Goal: Information Seeking & Learning: Learn about a topic

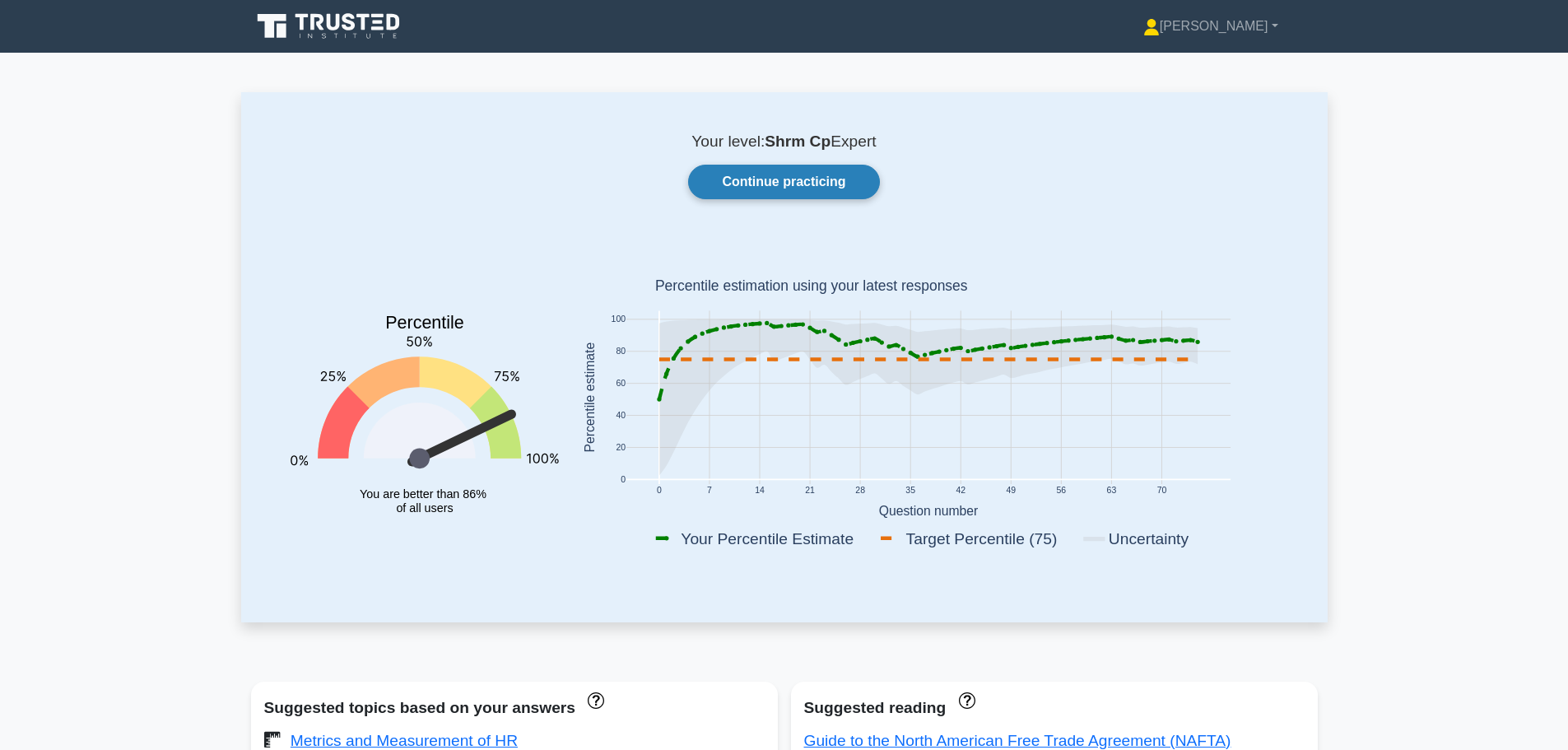
click at [854, 172] on link "Continue practicing" at bounding box center [783, 182] width 191 height 34
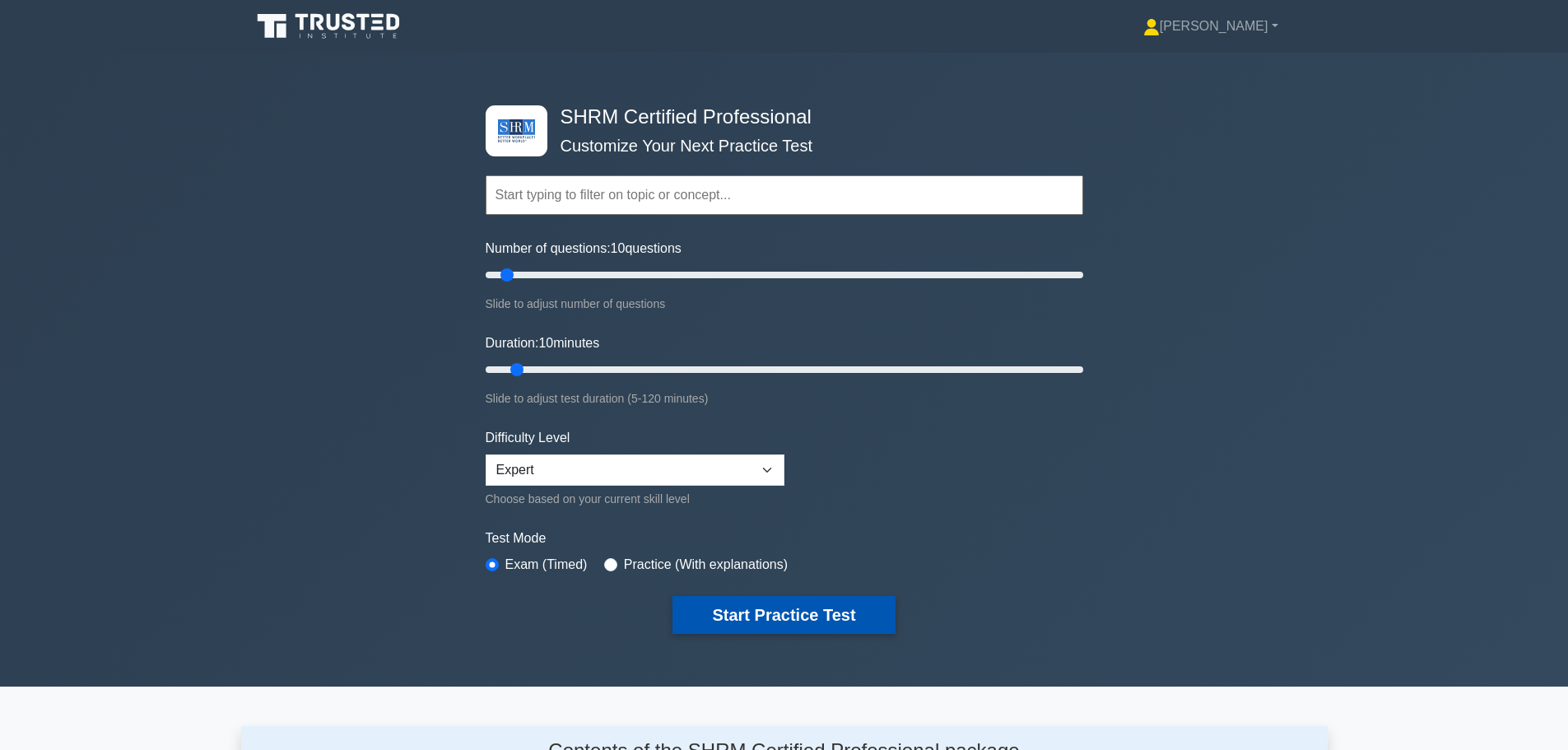
click at [730, 605] on button "Start Practice Test" at bounding box center [784, 615] width 222 height 38
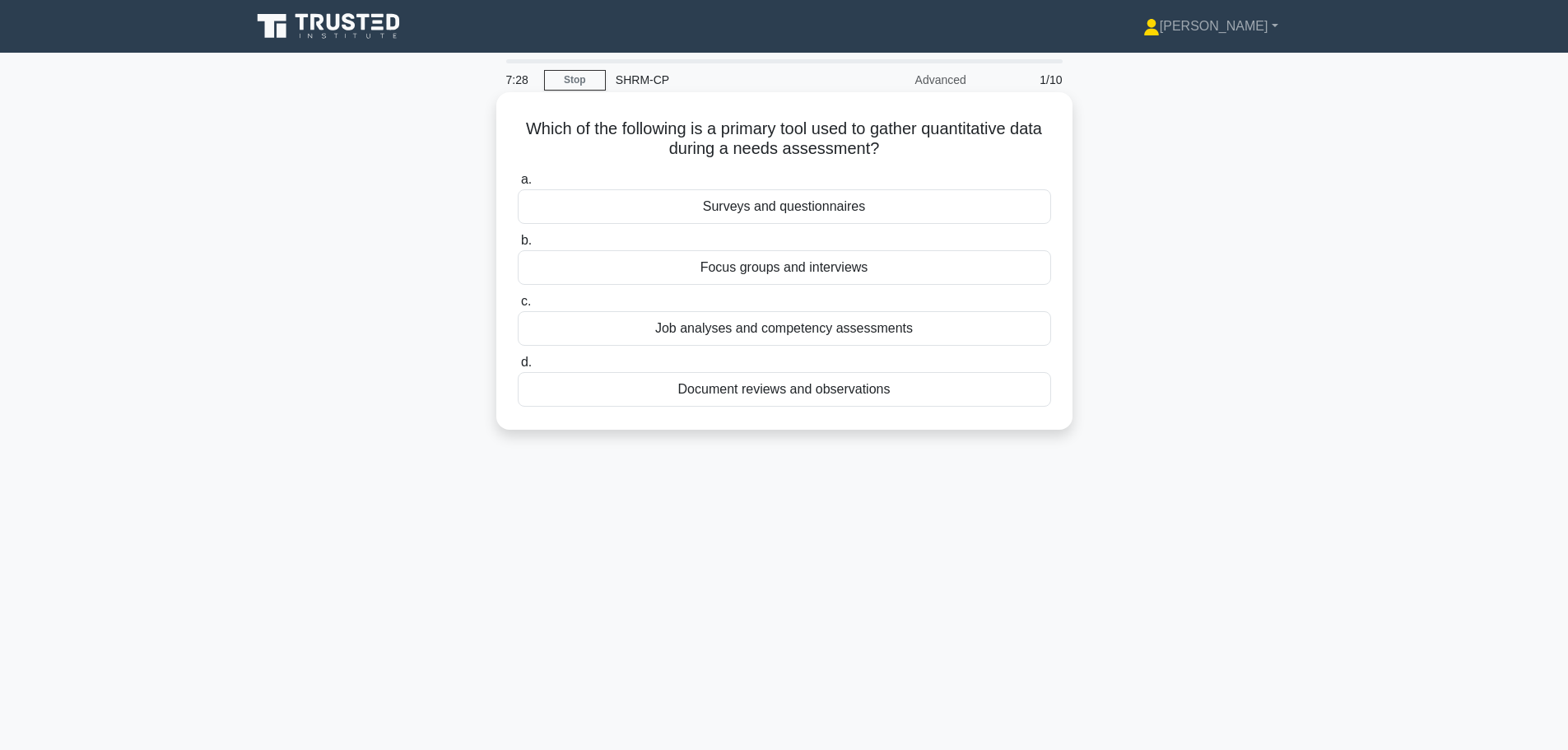
click at [851, 340] on div "Job analyses and competency assessments" at bounding box center [784, 329] width 534 height 34
click at [518, 307] on input "c. Job analyses and competency assessments" at bounding box center [518, 301] width 0 height 11
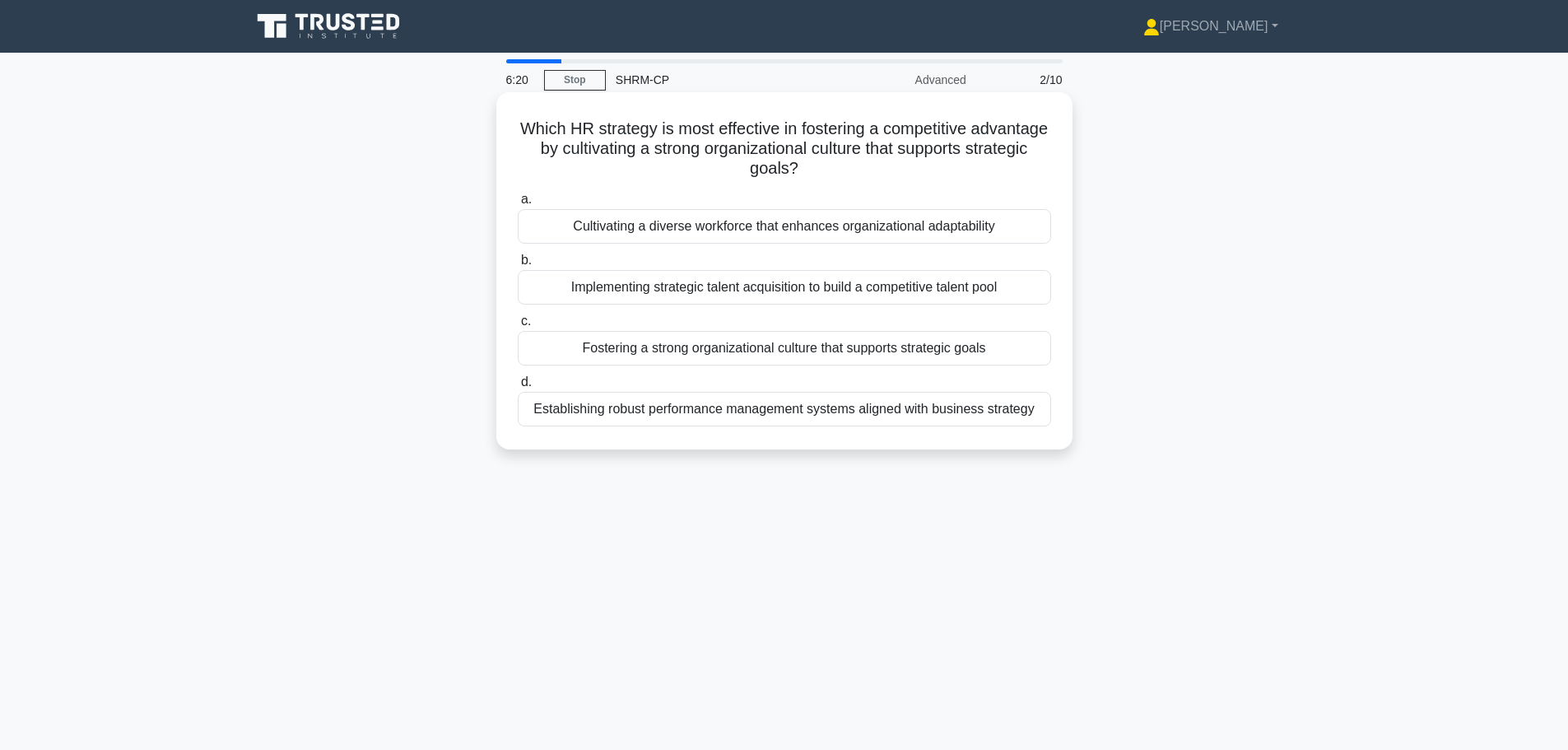
click at [831, 419] on div "Establishing robust performance management systems aligned with business strate…" at bounding box center [784, 409] width 534 height 34
click at [518, 388] on input "d. Establishing robust performance management systems aligned with business str…" at bounding box center [518, 382] width 0 height 11
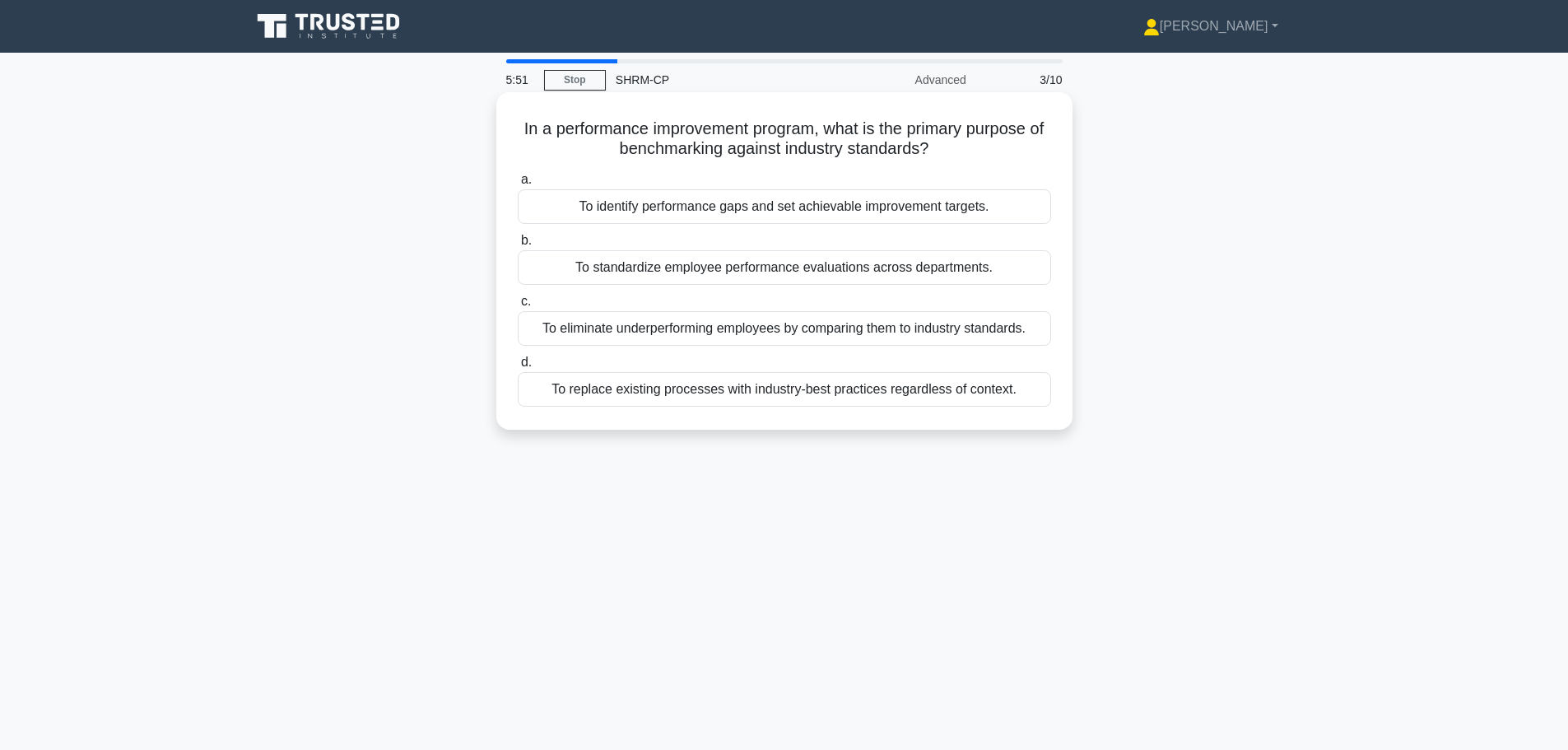
click at [667, 273] on div "To standardize employee performance evaluations across departments." at bounding box center [784, 267] width 534 height 34
click at [518, 246] on input "b. To standardize employee performance evaluations across departments." at bounding box center [518, 240] width 0 height 11
click at [689, 208] on div "It enhances retention by delivering content in small, manageable segments." at bounding box center [784, 207] width 534 height 34
click at [518, 185] on input "a. It enhances retention by delivering content in small, manageable segments." at bounding box center [518, 179] width 0 height 11
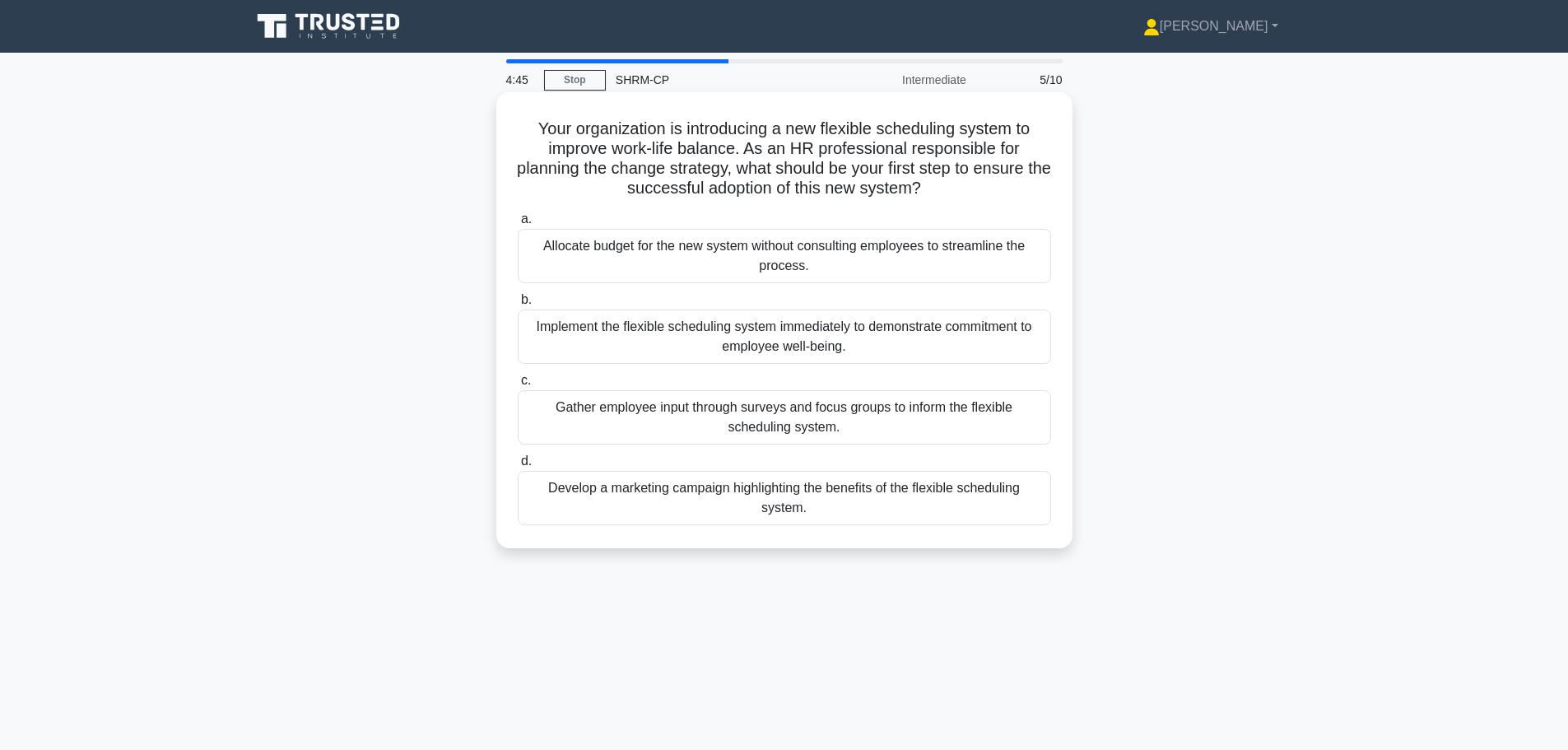
click at [625, 489] on div "Develop a marketing campaign highlighting the benefits of the flexible scheduli…" at bounding box center [784, 498] width 534 height 55
click at [518, 466] on input "d. Develop a marketing campaign highlighting the benefits of the flexible sched…" at bounding box center [518, 461] width 0 height 11
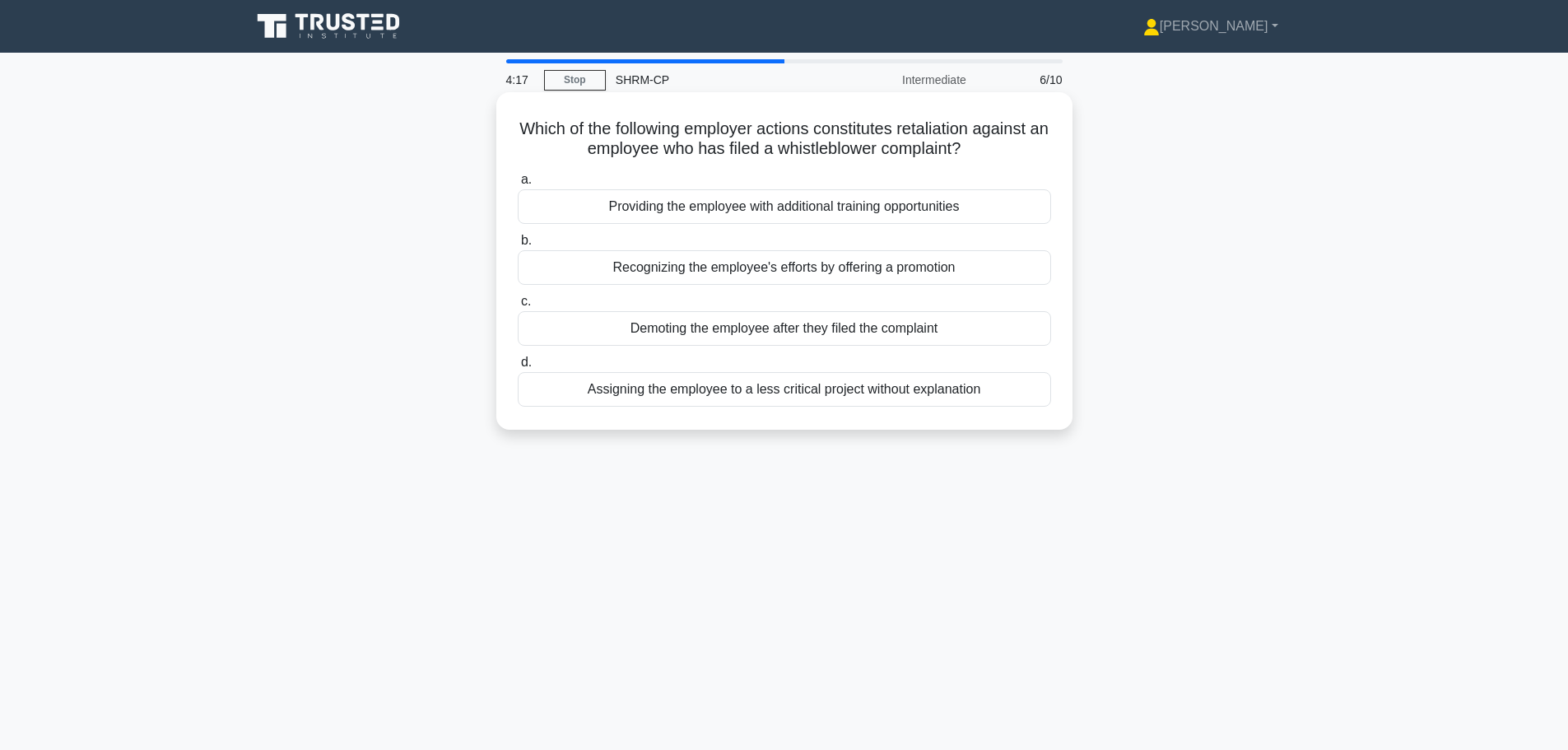
click at [689, 330] on div "Demoting the employee after they filed the complaint" at bounding box center [784, 329] width 534 height 34
click at [518, 307] on input "c. Demoting the employee after they filed the complaint" at bounding box center [518, 301] width 0 height 11
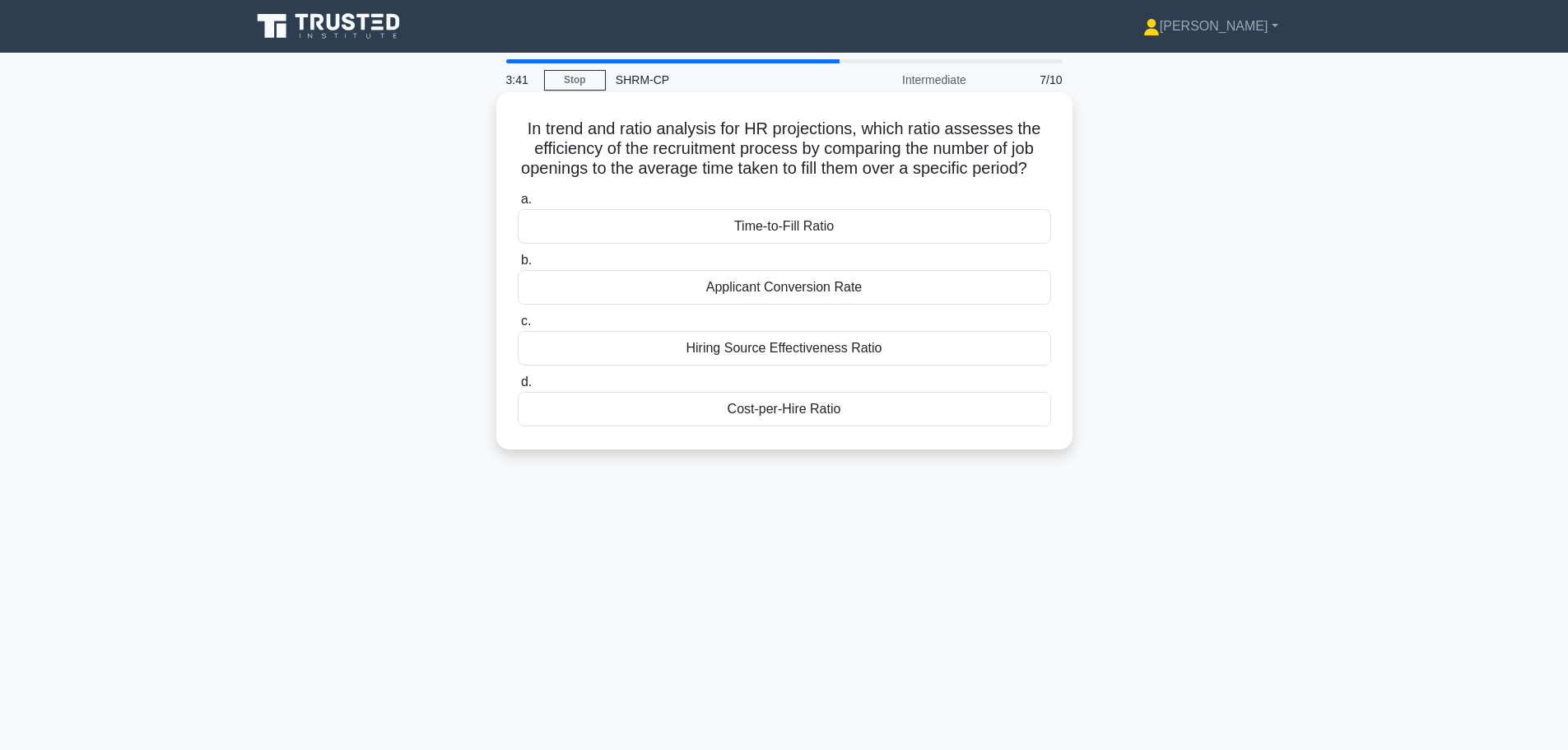
click at [765, 243] on div "Time-to-Fill Ratio" at bounding box center [784, 226] width 534 height 34
click at [518, 205] on input "a. Time-to-Fill Ratio" at bounding box center [518, 199] width 0 height 11
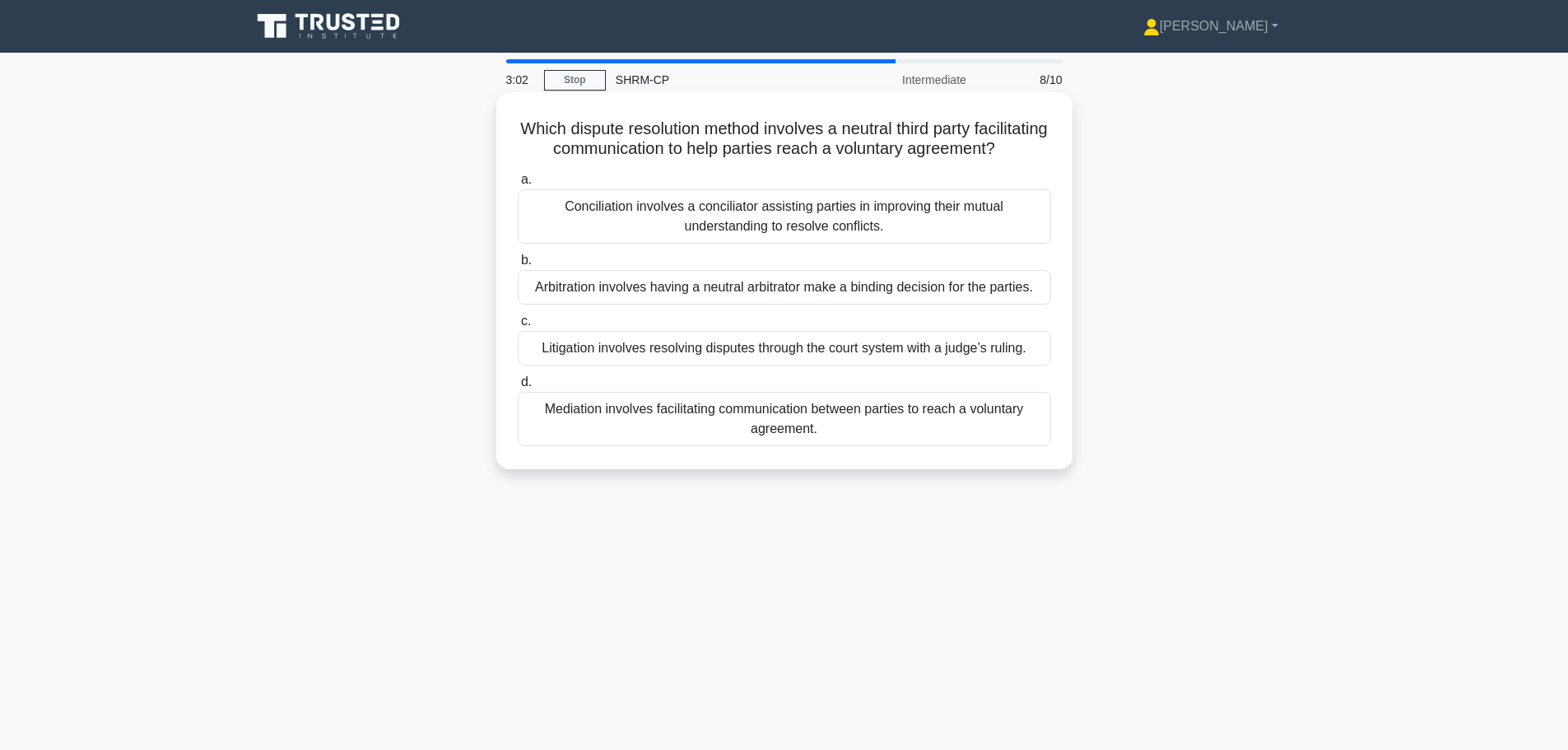
click at [631, 305] on div "Arbitration involves having a neutral arbitrator make a binding decision for th…" at bounding box center [784, 287] width 534 height 34
click at [518, 266] on input "b. Arbitration involves having a neutral arbitrator make a binding decision for…" at bounding box center [518, 260] width 0 height 11
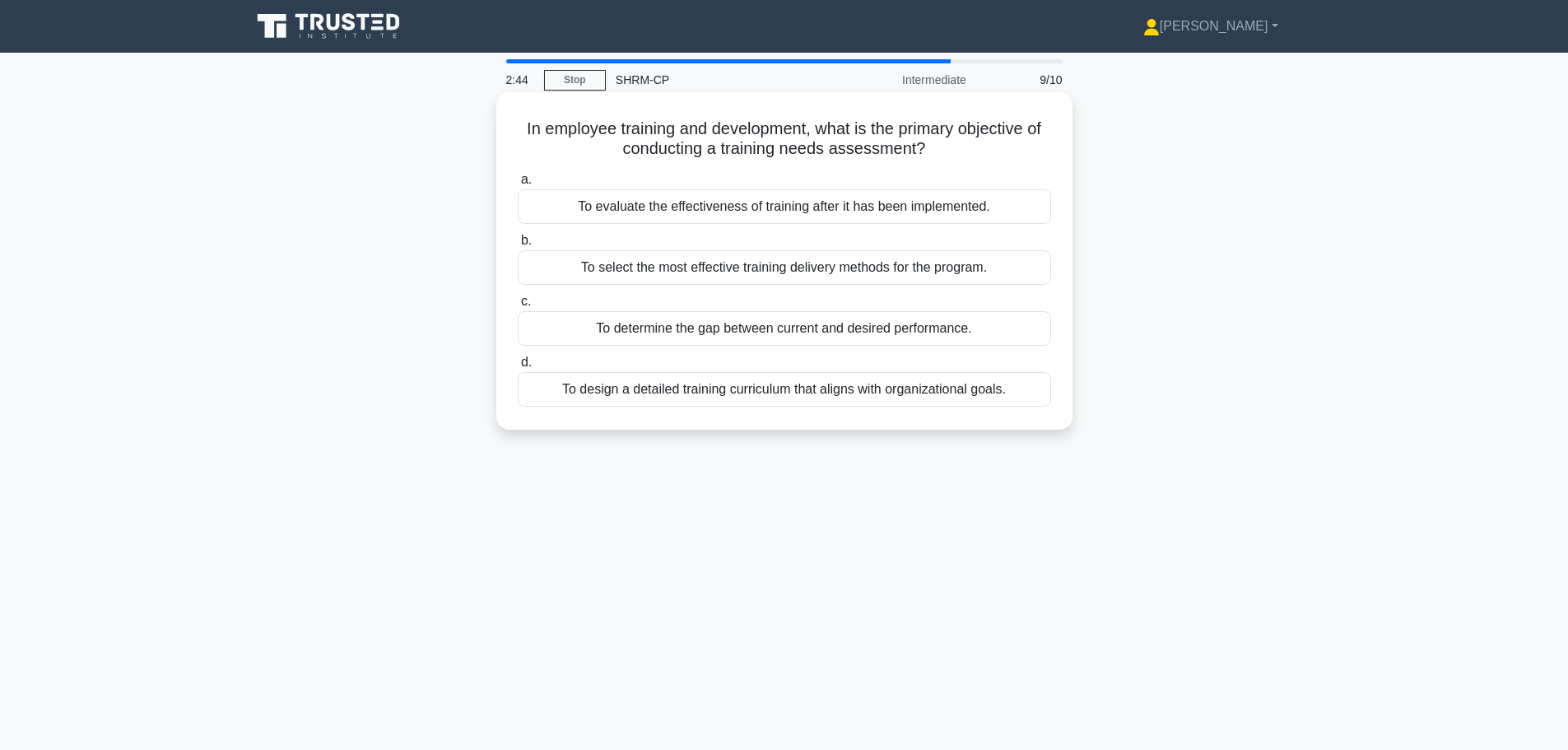
click at [549, 330] on div "To determine the gap between current and desired performance." at bounding box center [784, 329] width 534 height 34
click at [518, 307] on input "c. To determine the gap between current and desired performance." at bounding box center [518, 301] width 0 height 11
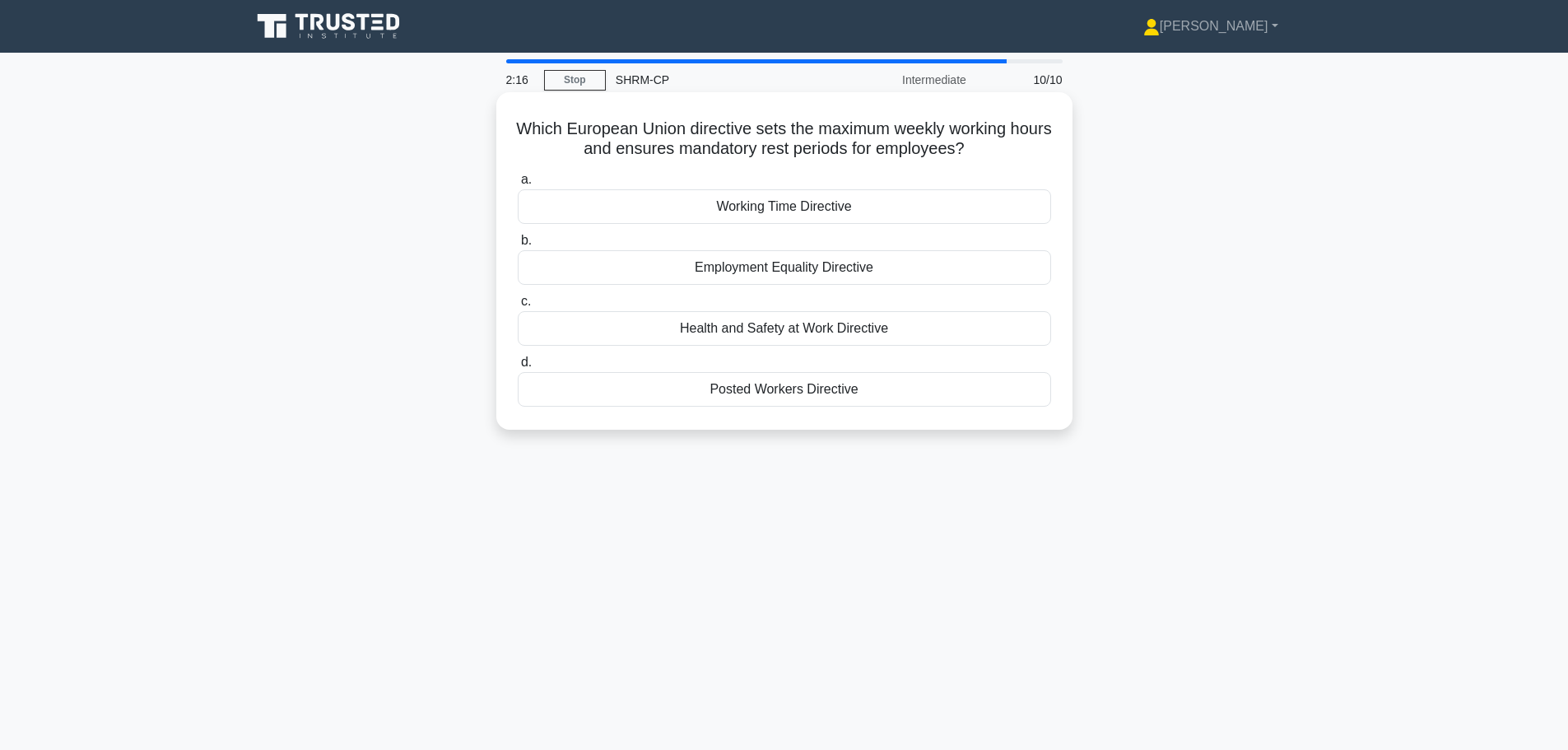
click at [541, 331] on div "Health and Safety at Work Directive" at bounding box center [784, 329] width 534 height 34
click at [518, 307] on input "c. Health and Safety at Work Directive" at bounding box center [518, 301] width 0 height 11
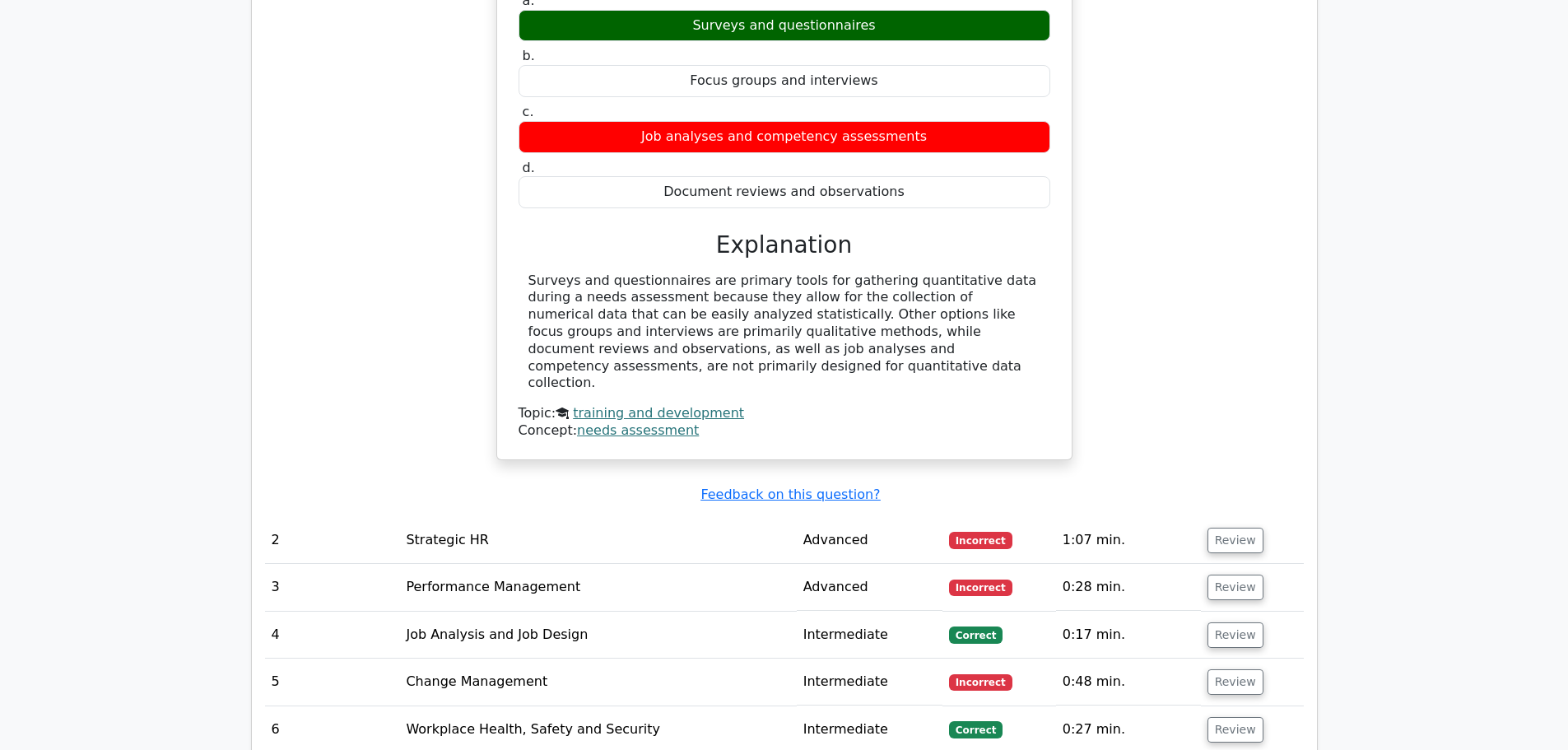
scroll to position [1317, 0]
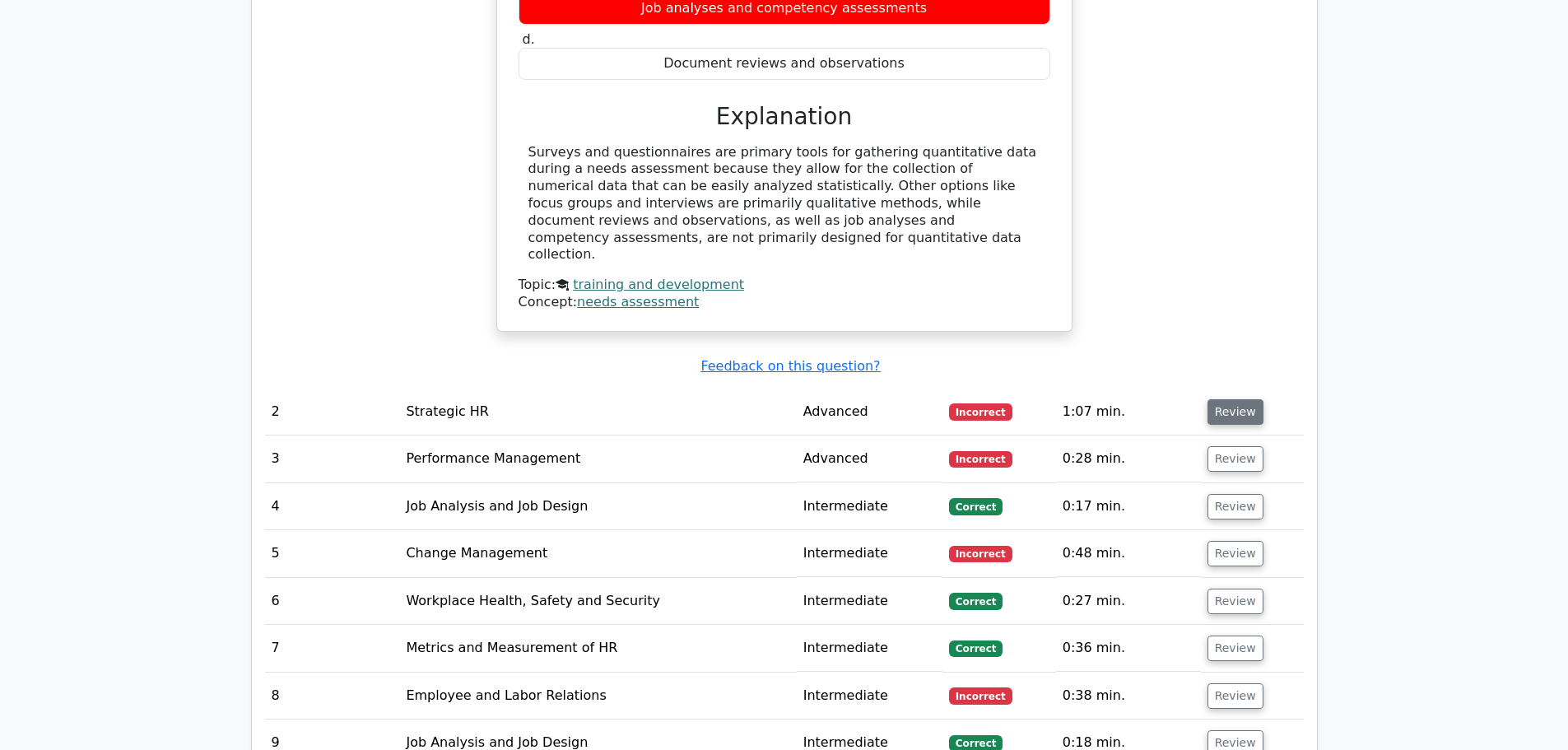
click at [1228, 399] on button "Review" at bounding box center [1236, 412] width 56 height 26
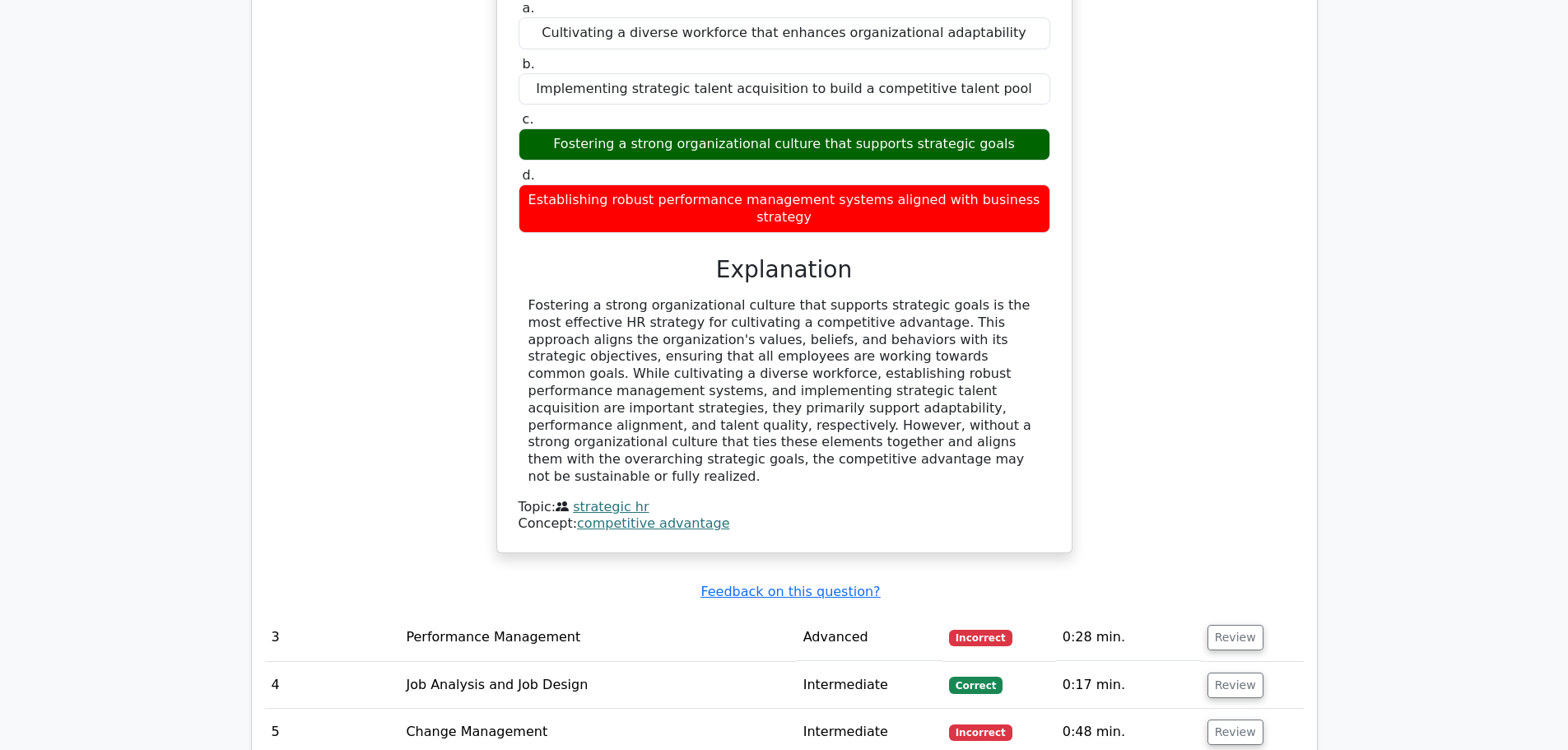
scroll to position [1893, 0]
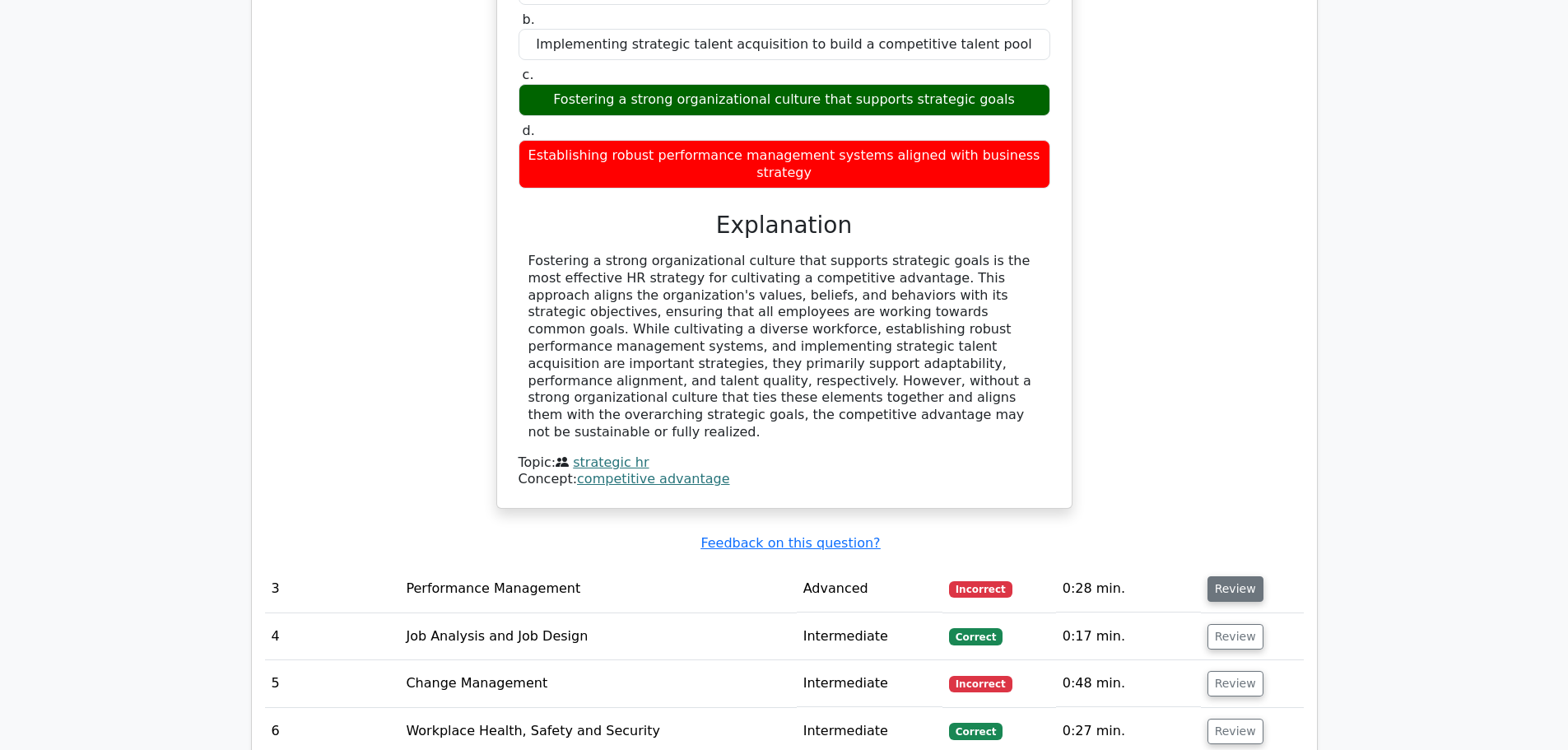
click at [1213, 577] on button "Review" at bounding box center [1236, 589] width 56 height 26
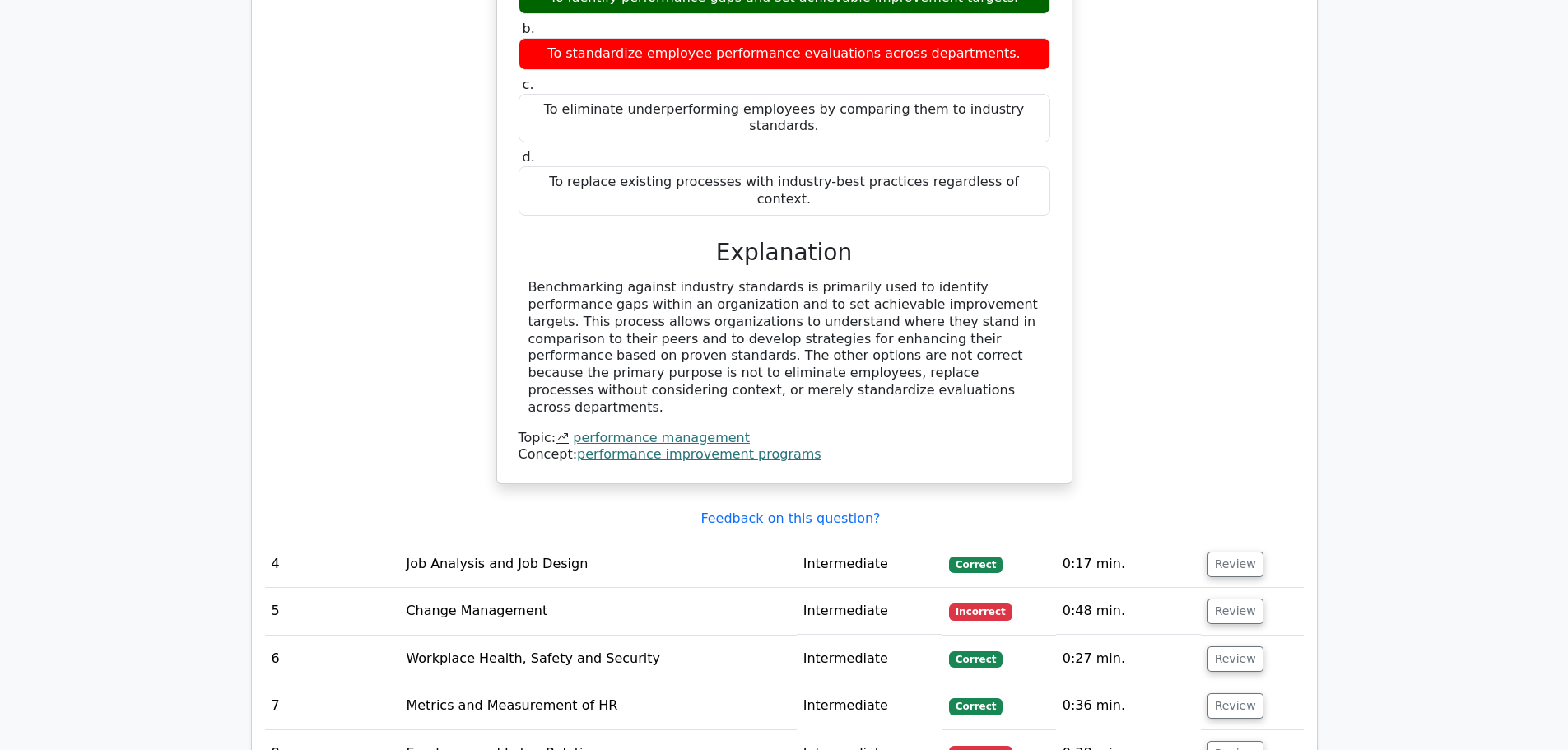
scroll to position [2716, 0]
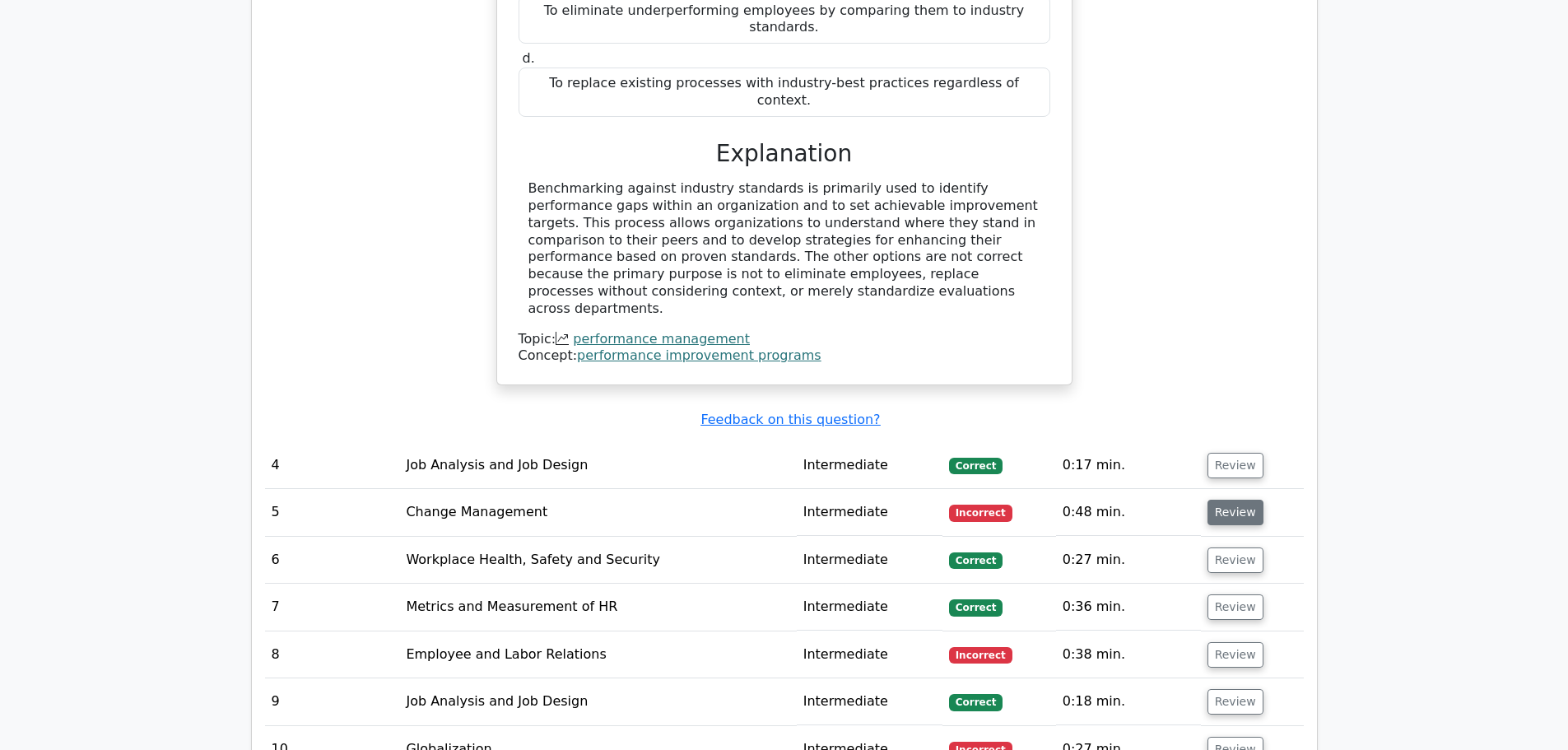
click at [1241, 500] on button "Review" at bounding box center [1236, 512] width 56 height 26
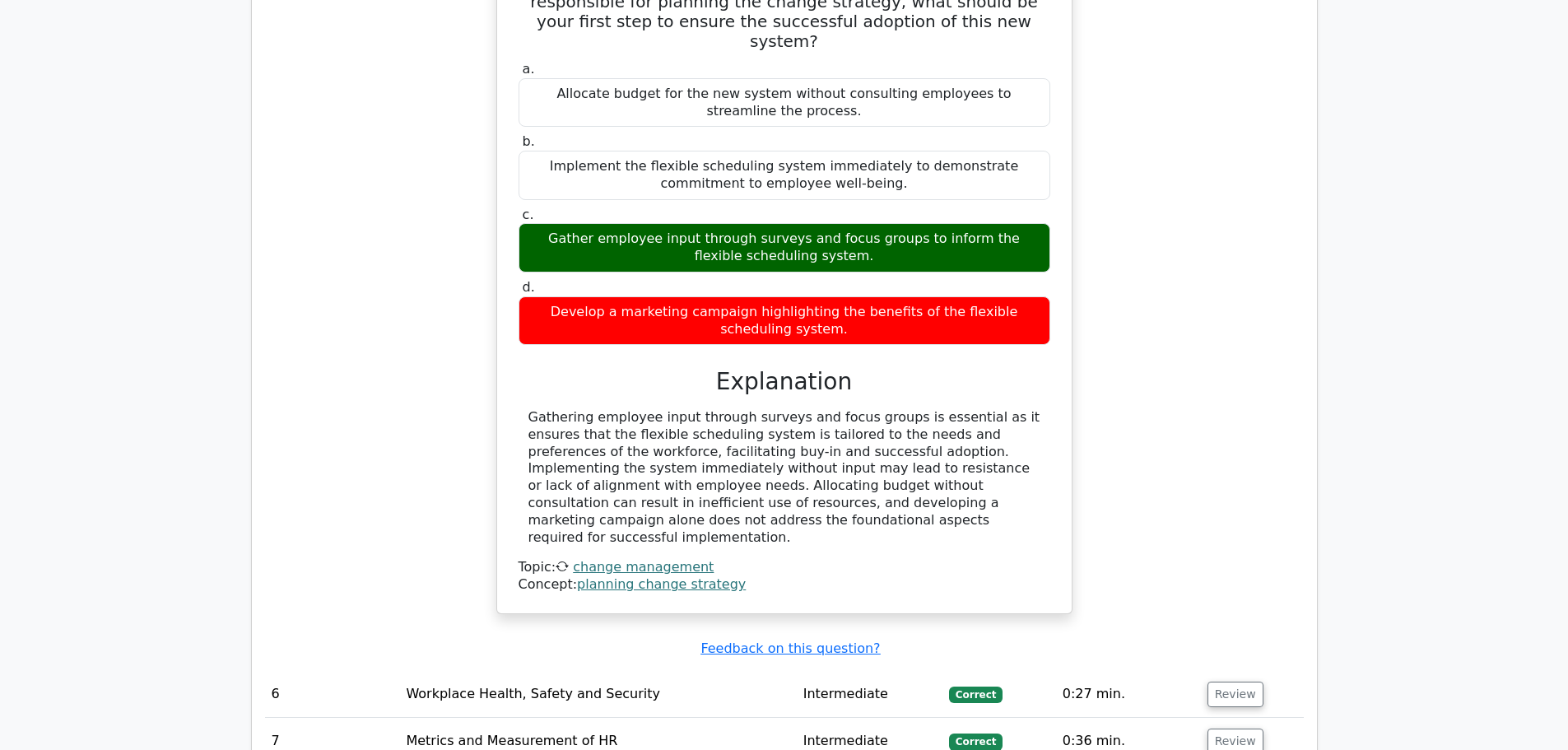
scroll to position [3375, 0]
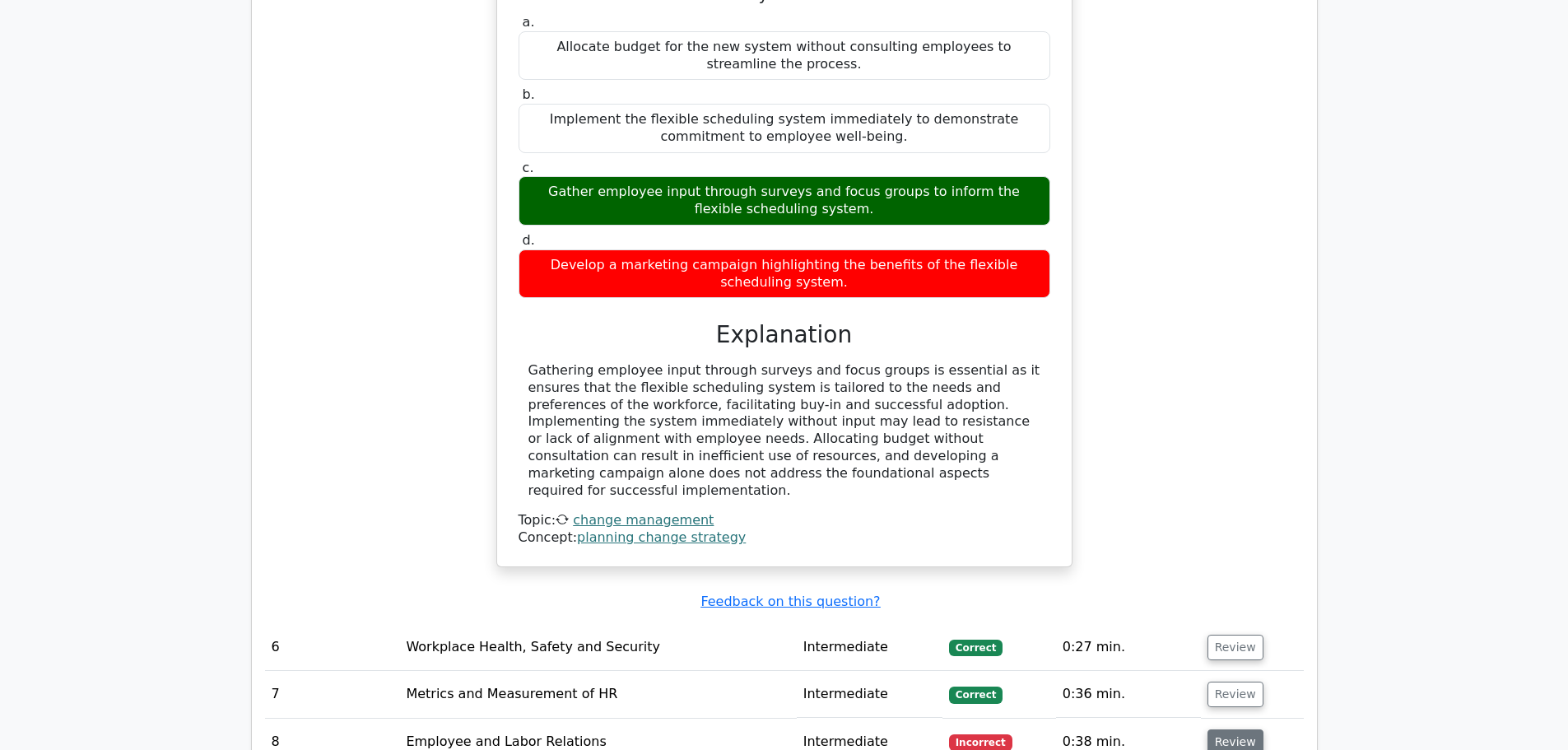
click at [1212, 729] on button "Review" at bounding box center [1236, 741] width 56 height 26
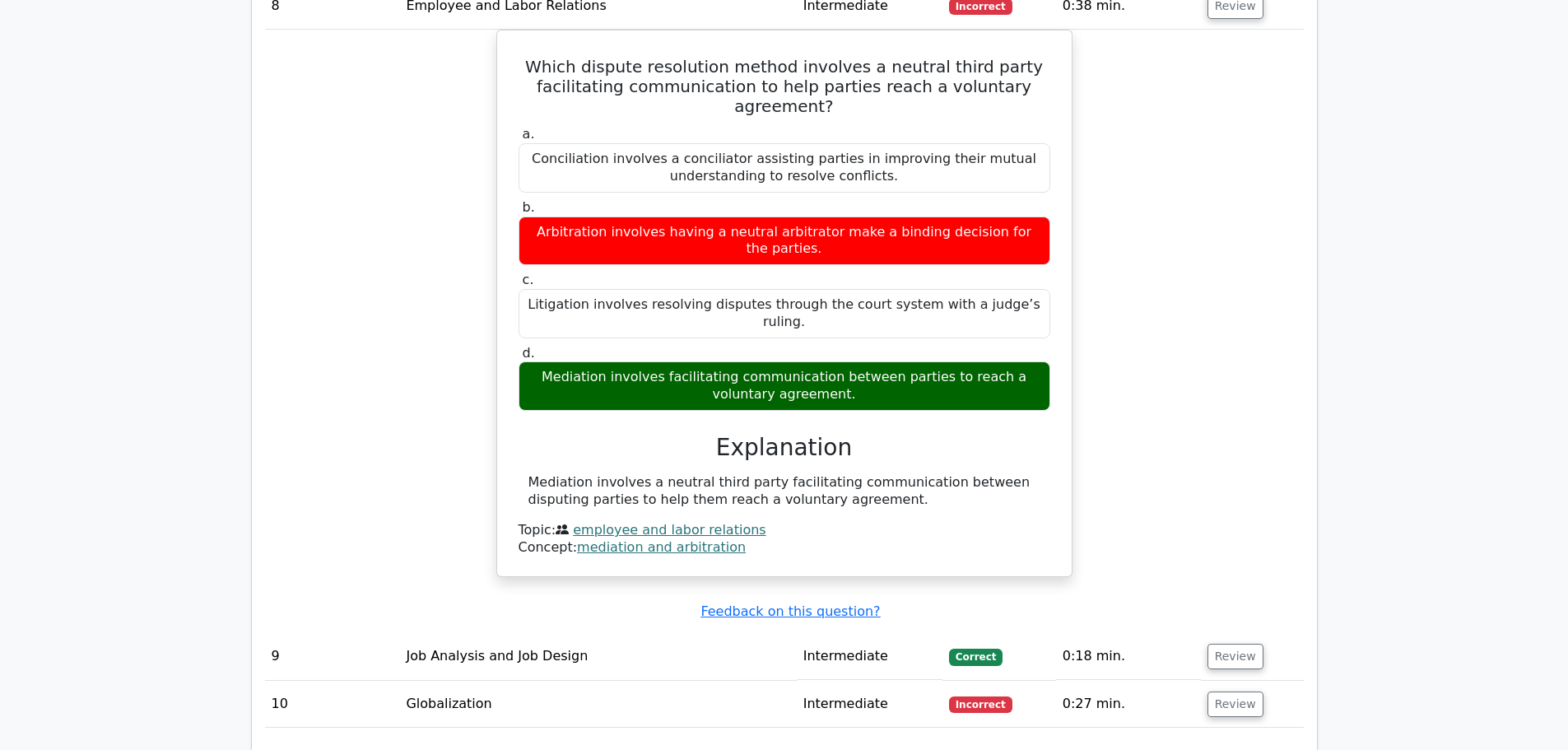
scroll to position [4116, 0]
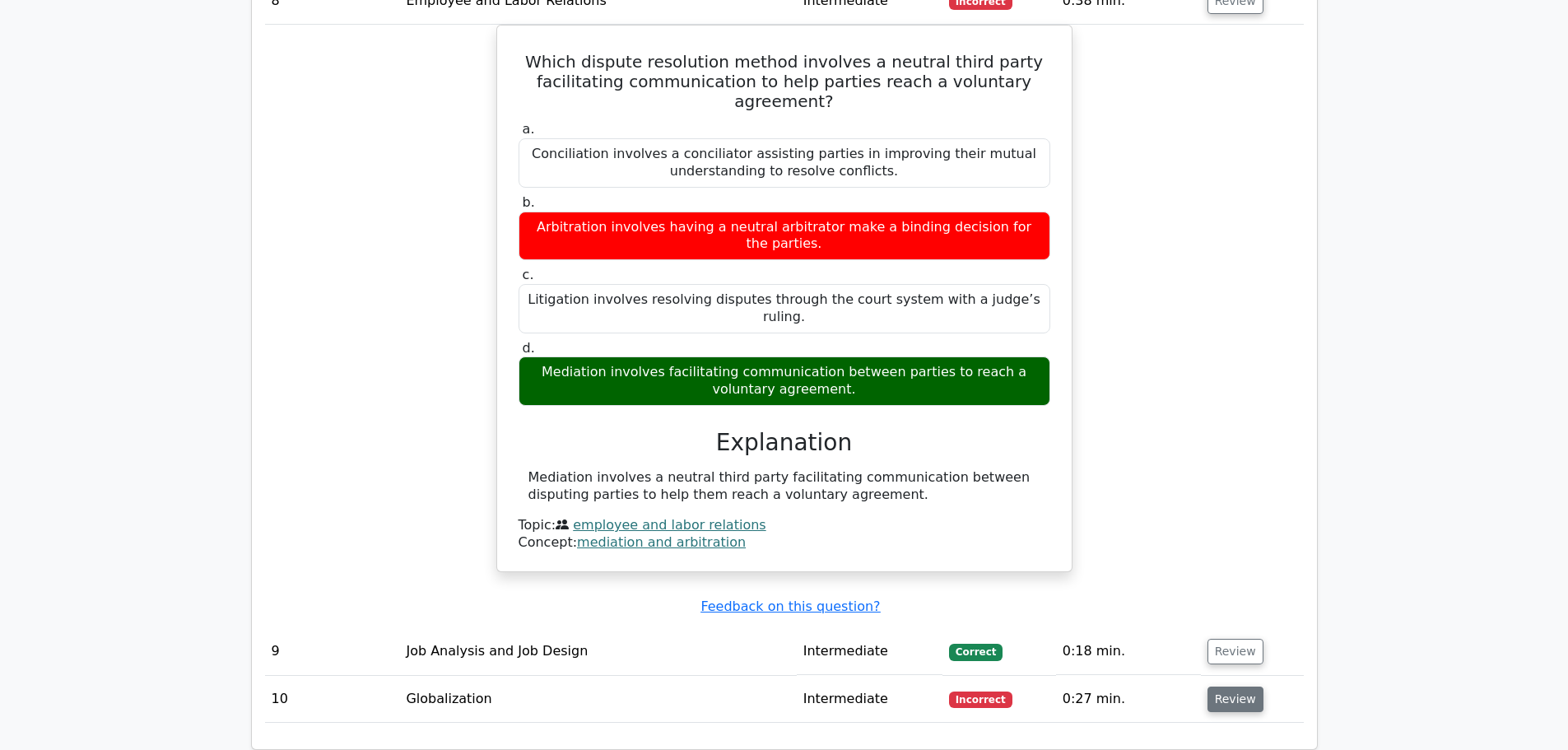
click at [1213, 687] on button "Review" at bounding box center [1236, 699] width 56 height 26
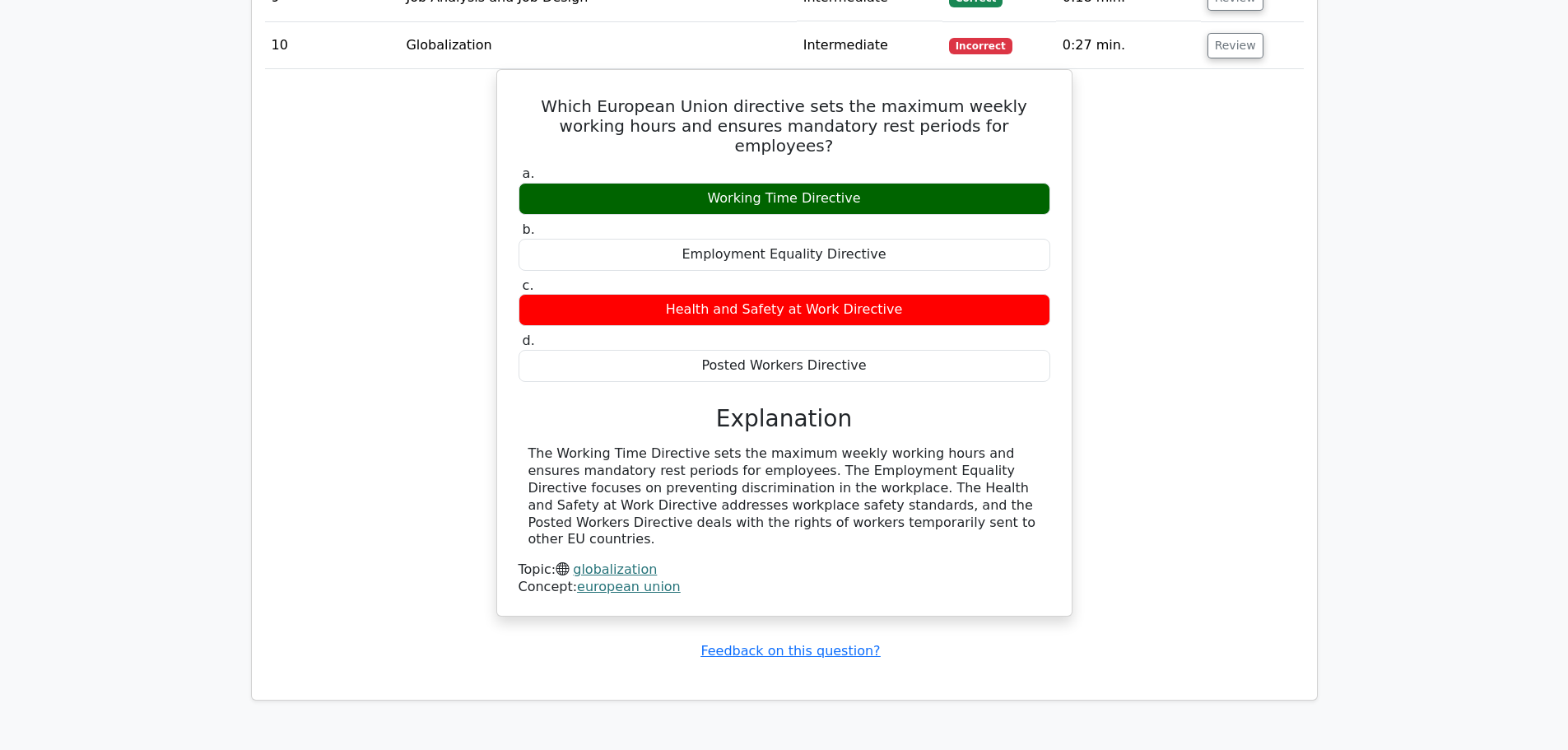
scroll to position [4867, 0]
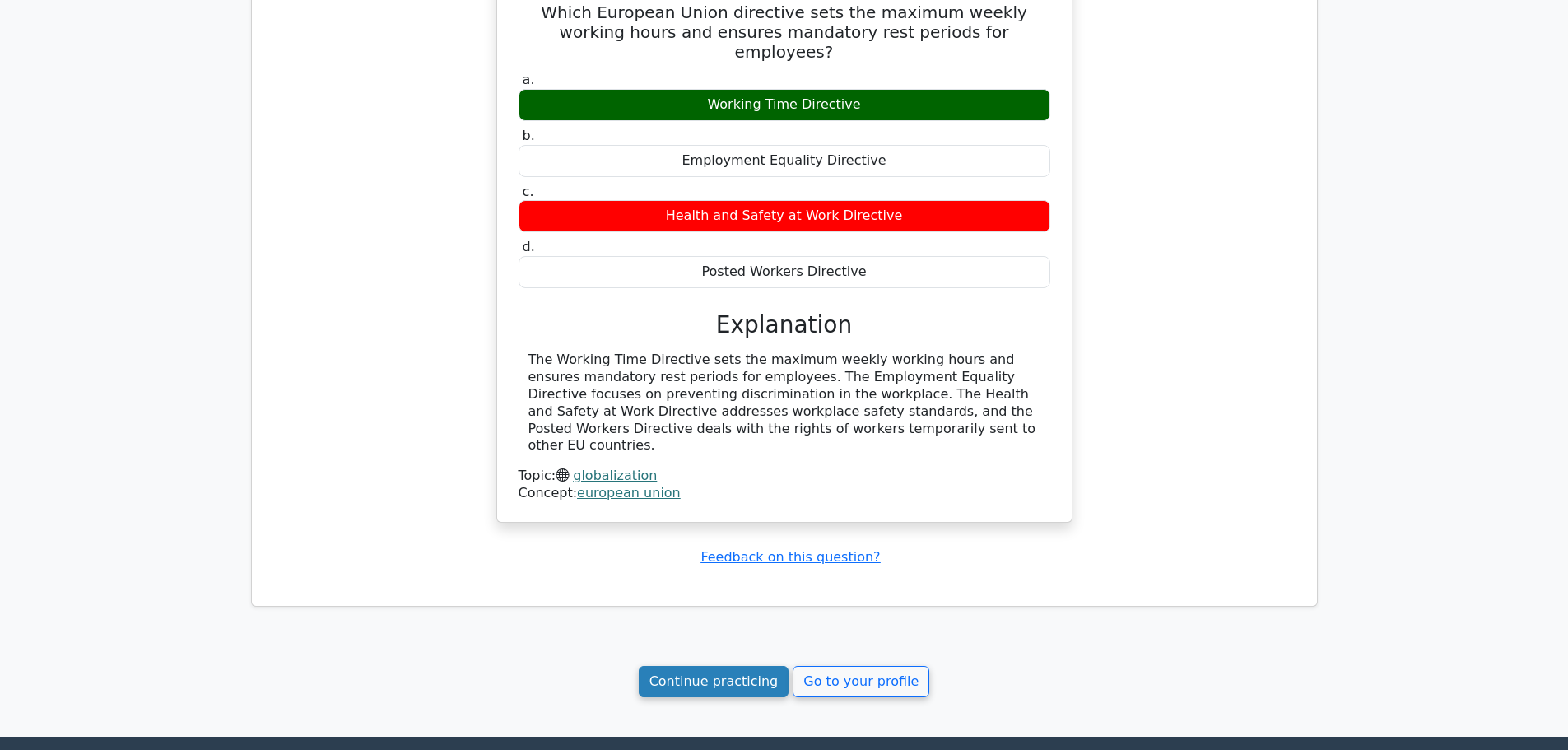
click at [737, 666] on link "Continue practicing" at bounding box center [714, 681] width 150 height 32
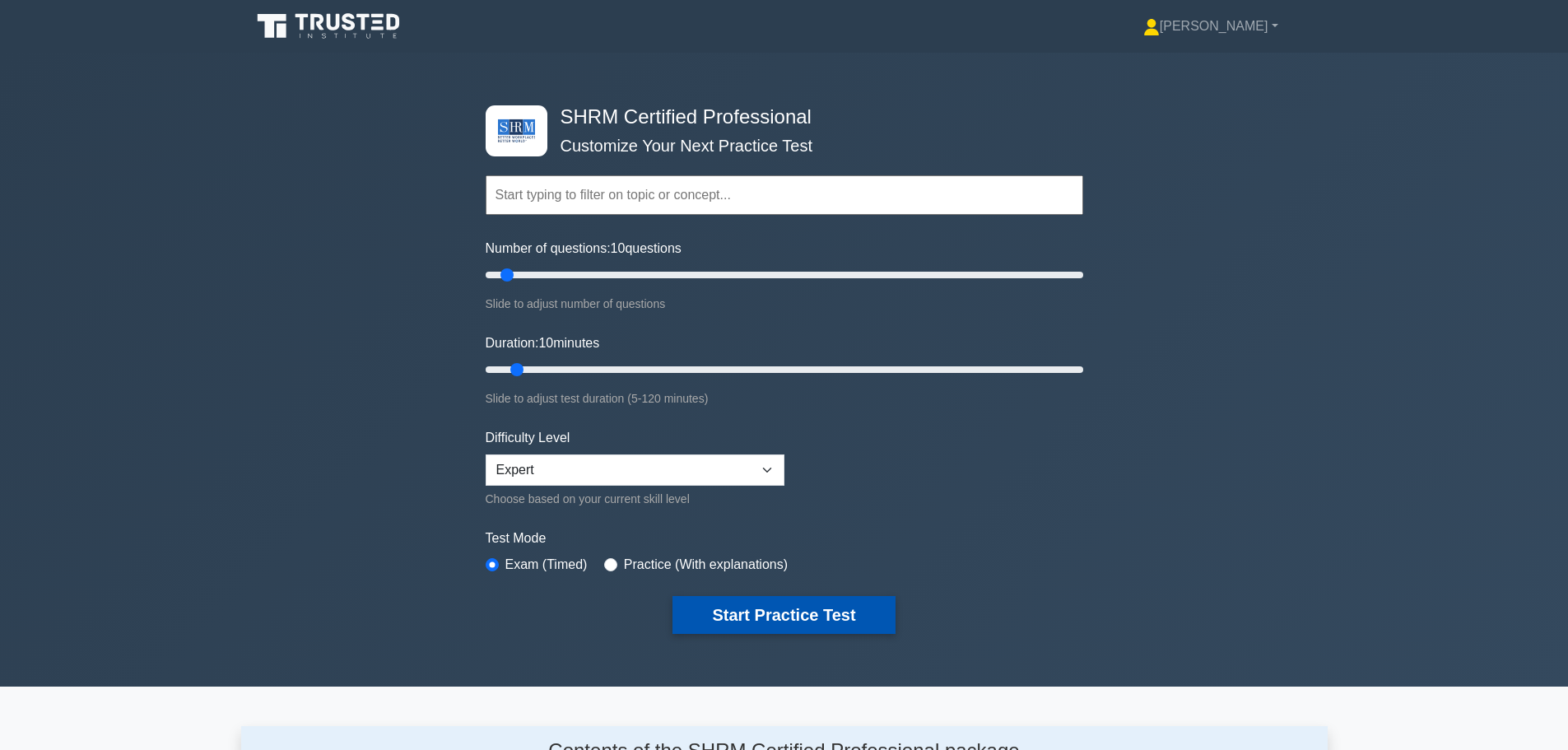
click at [746, 611] on button "Start Practice Test" at bounding box center [784, 615] width 222 height 38
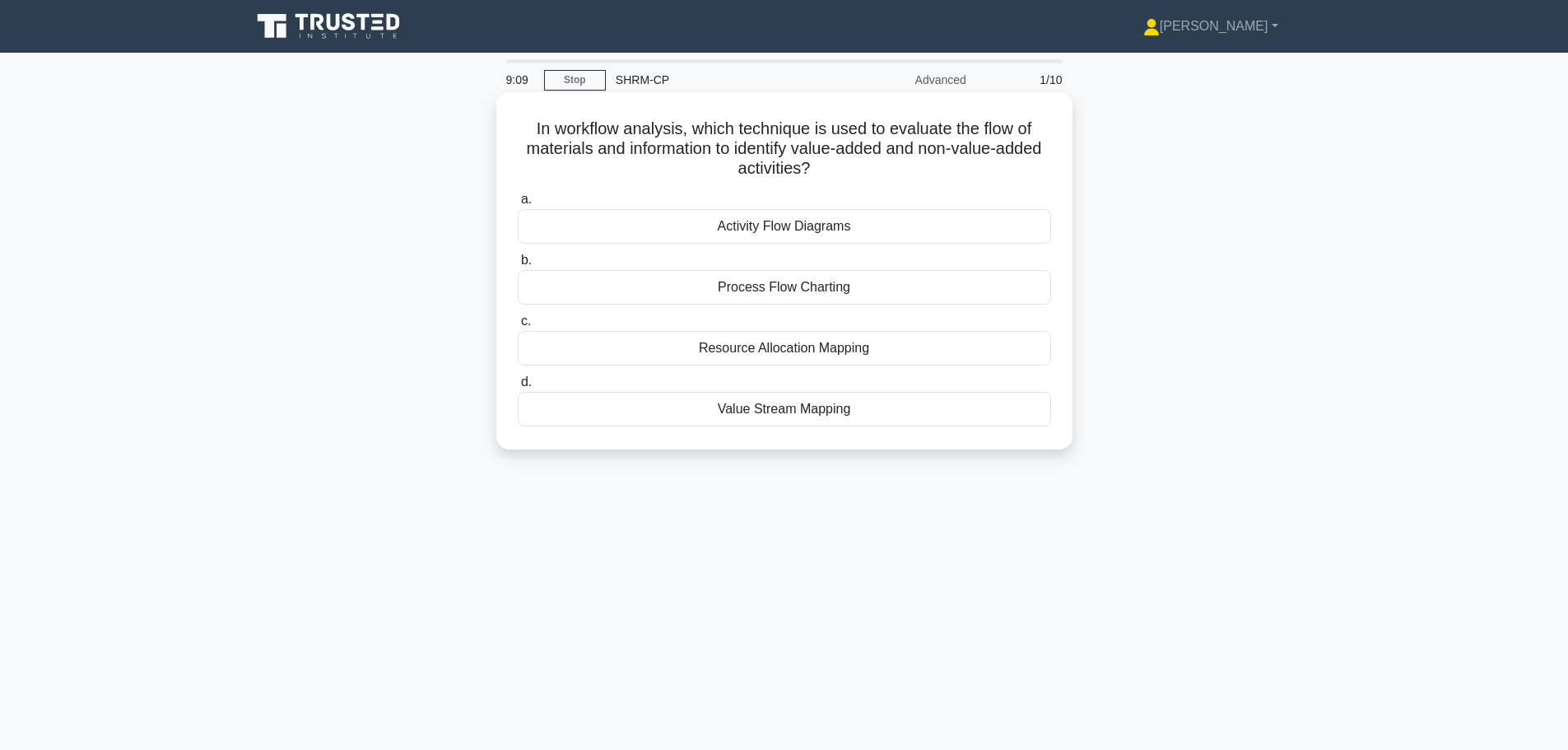
click at [786, 284] on div "Process Flow Charting" at bounding box center [784, 287] width 534 height 34
click at [518, 266] on input "b. Process Flow Charting" at bounding box center [518, 260] width 0 height 11
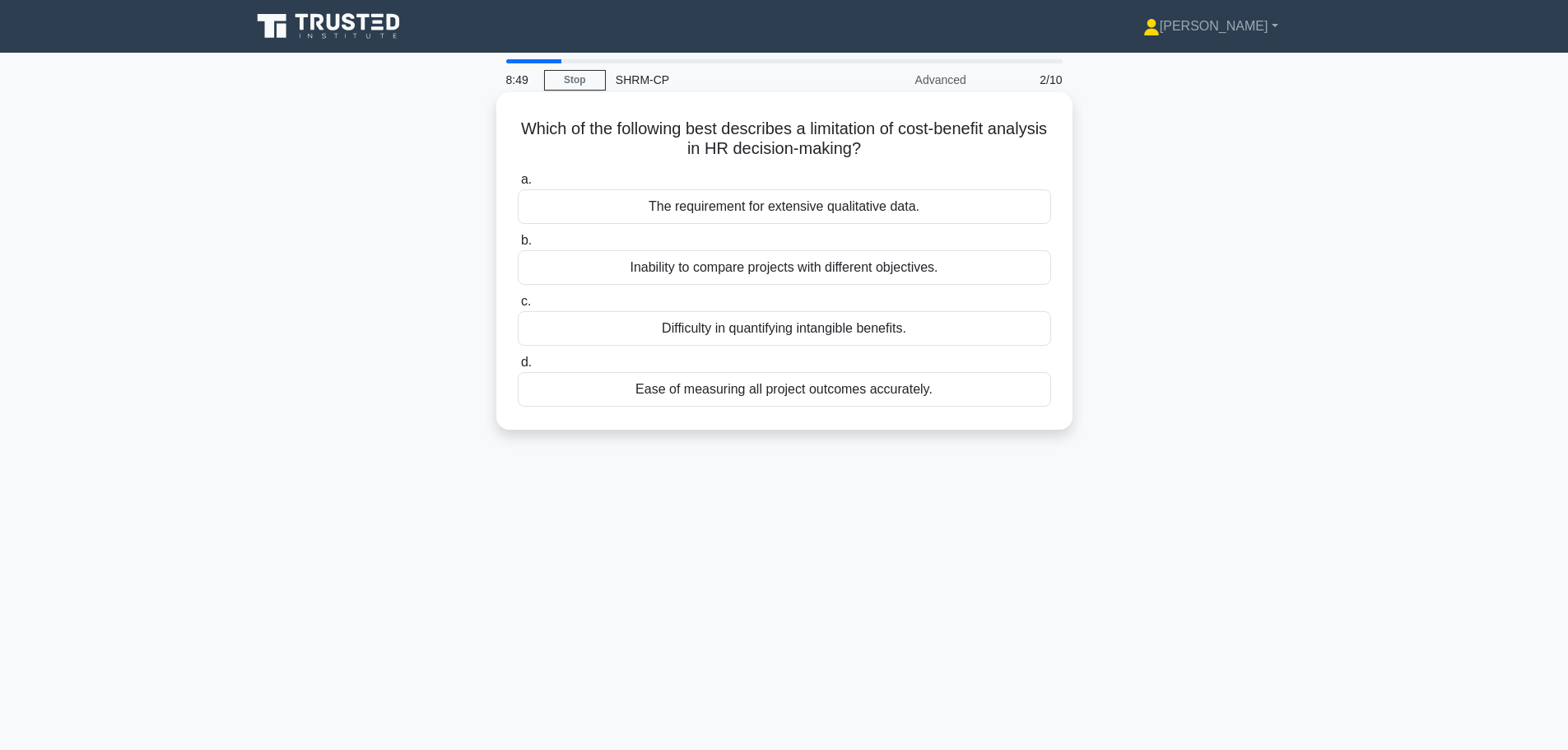
click at [756, 326] on div "Difficulty in quantifying intangible benefits." at bounding box center [784, 329] width 534 height 34
click at [518, 307] on input "c. Difficulty in quantifying intangible benefits." at bounding box center [518, 301] width 0 height 11
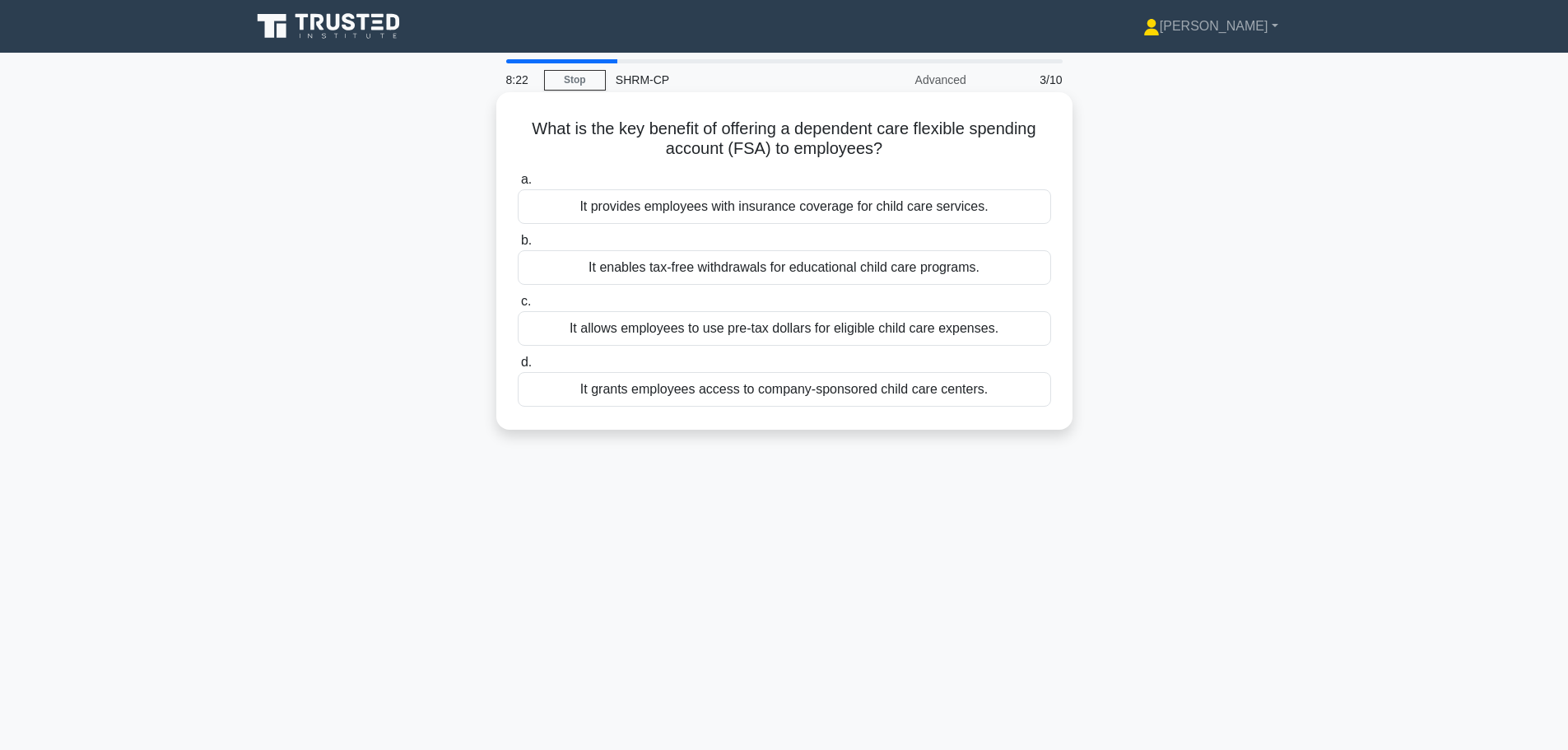
click at [779, 332] on div "It allows employees to use pre-tax dollars for eligible child care expenses." at bounding box center [784, 329] width 534 height 34
click at [518, 307] on input "c. It allows employees to use pre-tax dollars for eligible child care expenses." at bounding box center [518, 301] width 0 height 11
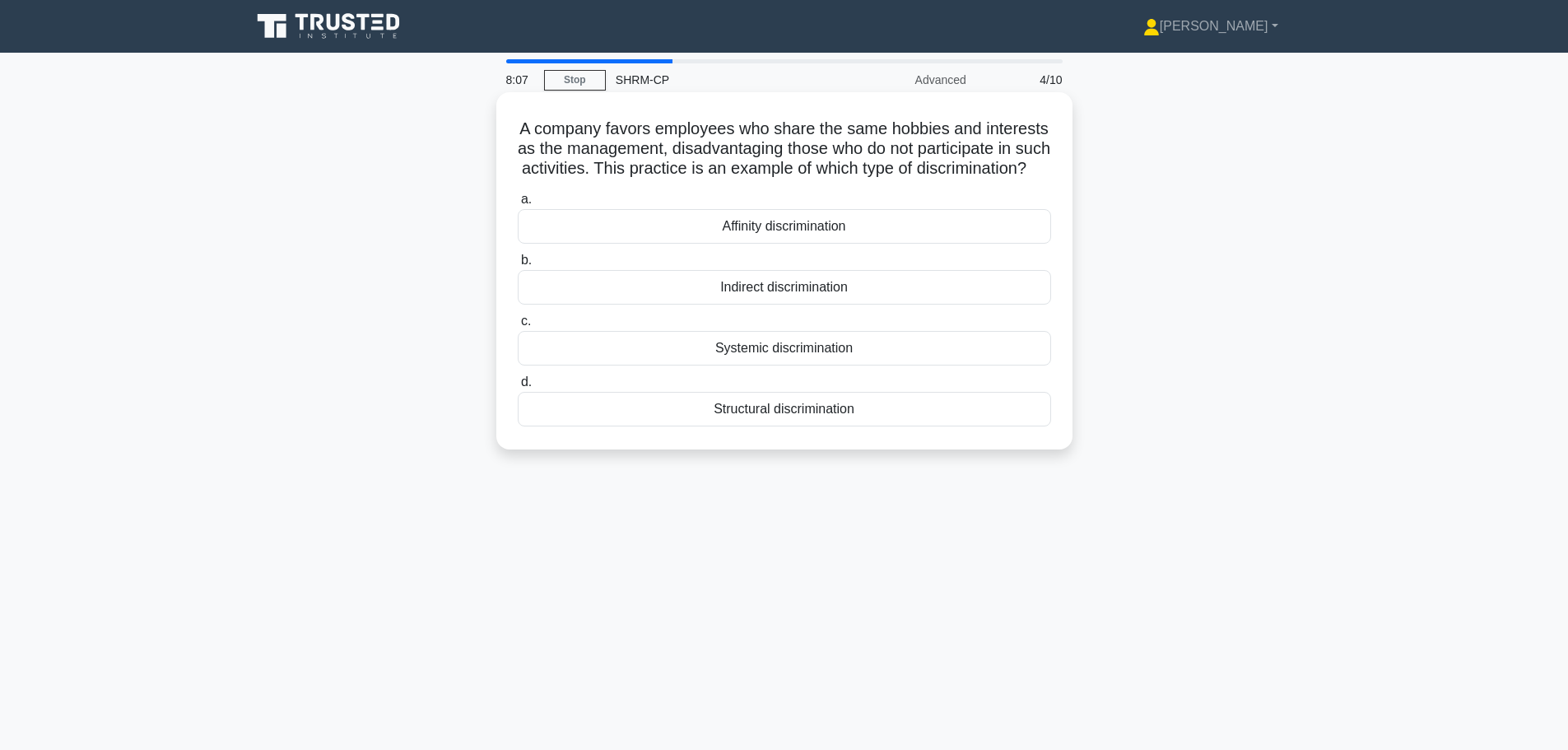
click at [807, 243] on div "Affinity discrimination" at bounding box center [784, 226] width 534 height 34
click at [518, 205] on input "a. Affinity discrimination" at bounding box center [518, 199] width 0 height 11
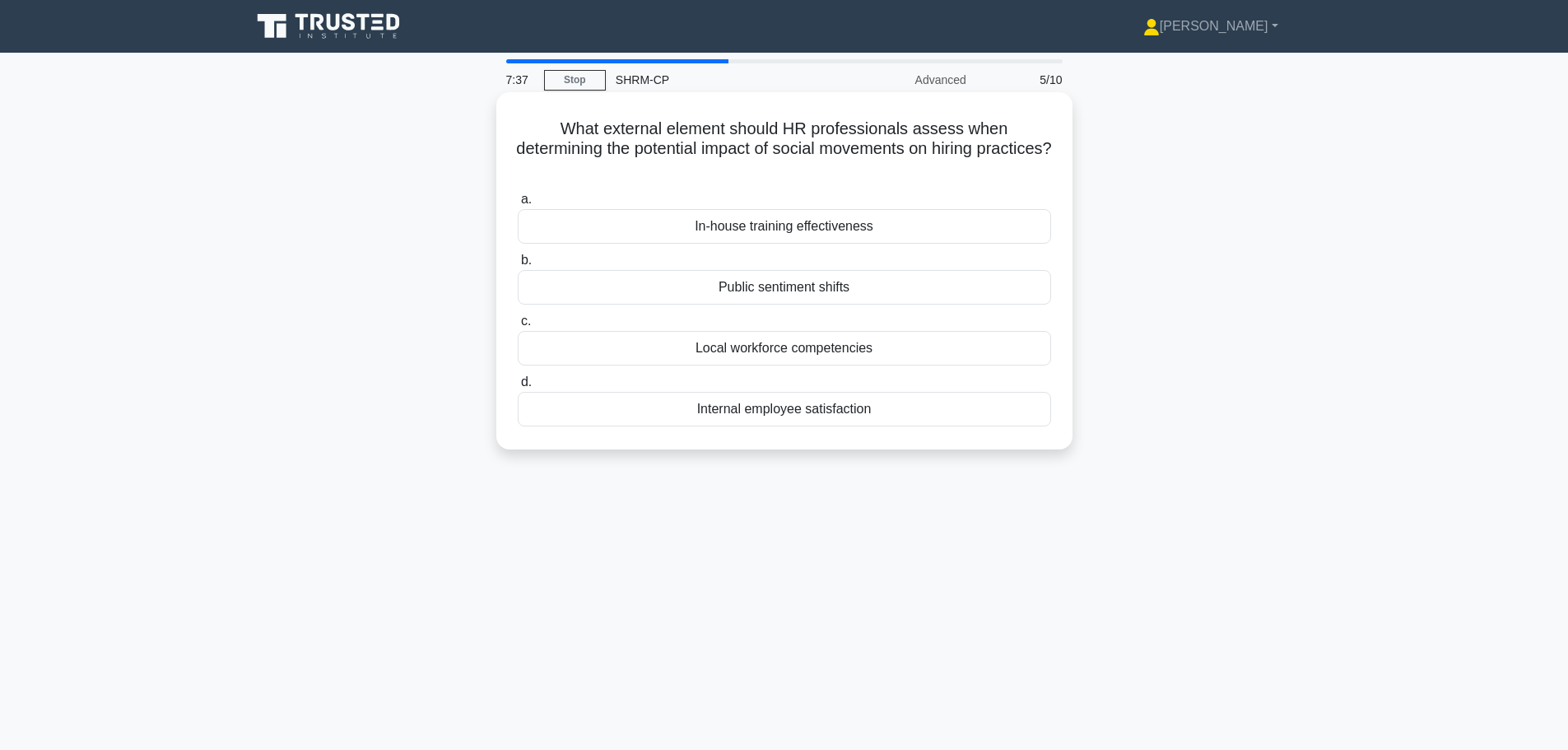
click at [852, 284] on div "Public sentiment shifts" at bounding box center [784, 287] width 534 height 34
click at [518, 266] on input "b. Public sentiment shifts" at bounding box center [518, 260] width 0 height 11
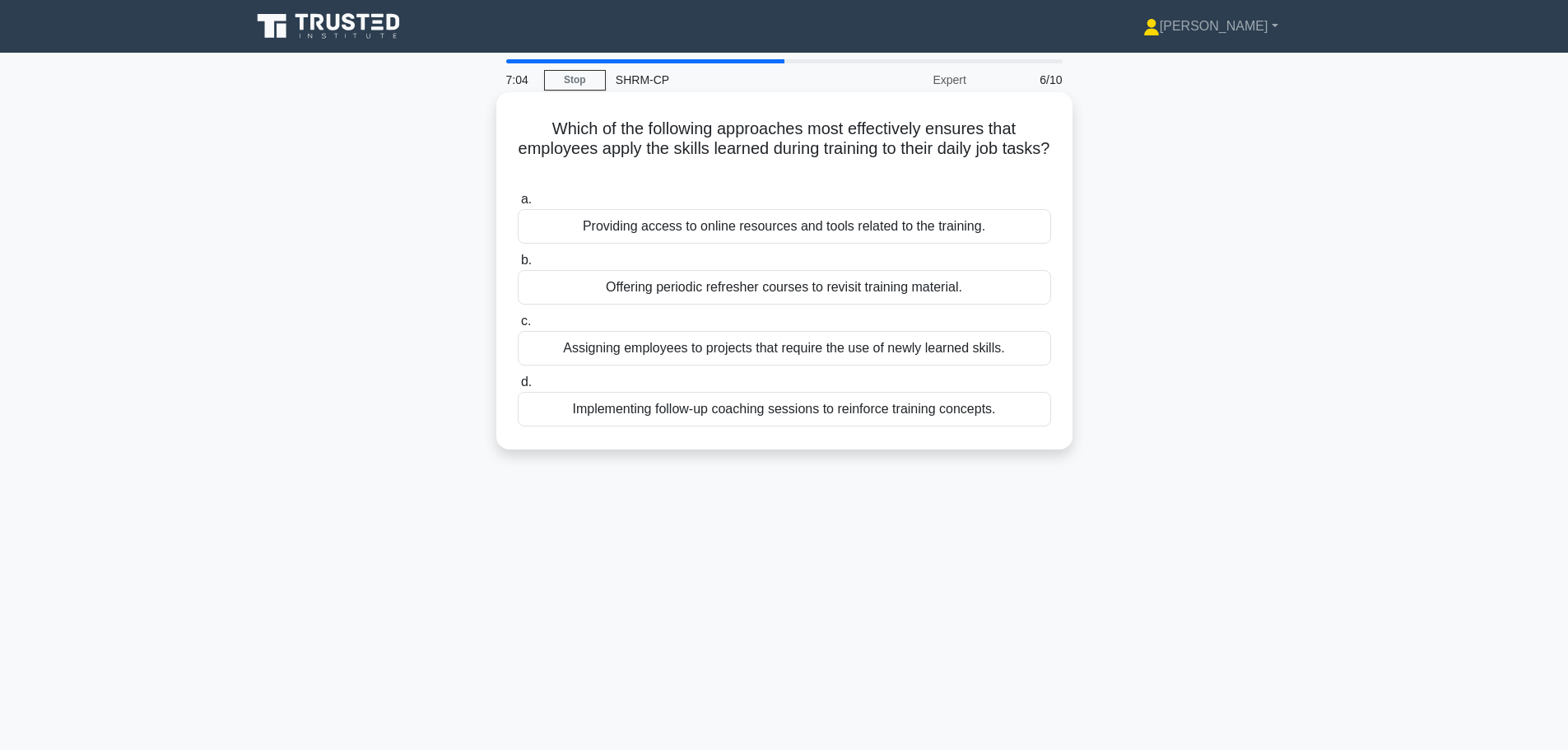
click at [793, 411] on div "Implementing follow-up coaching sessions to reinforce training concepts." at bounding box center [784, 409] width 534 height 34
click at [518, 388] on input "d. Implementing follow-up coaching sessions to reinforce training concepts." at bounding box center [518, 382] width 0 height 11
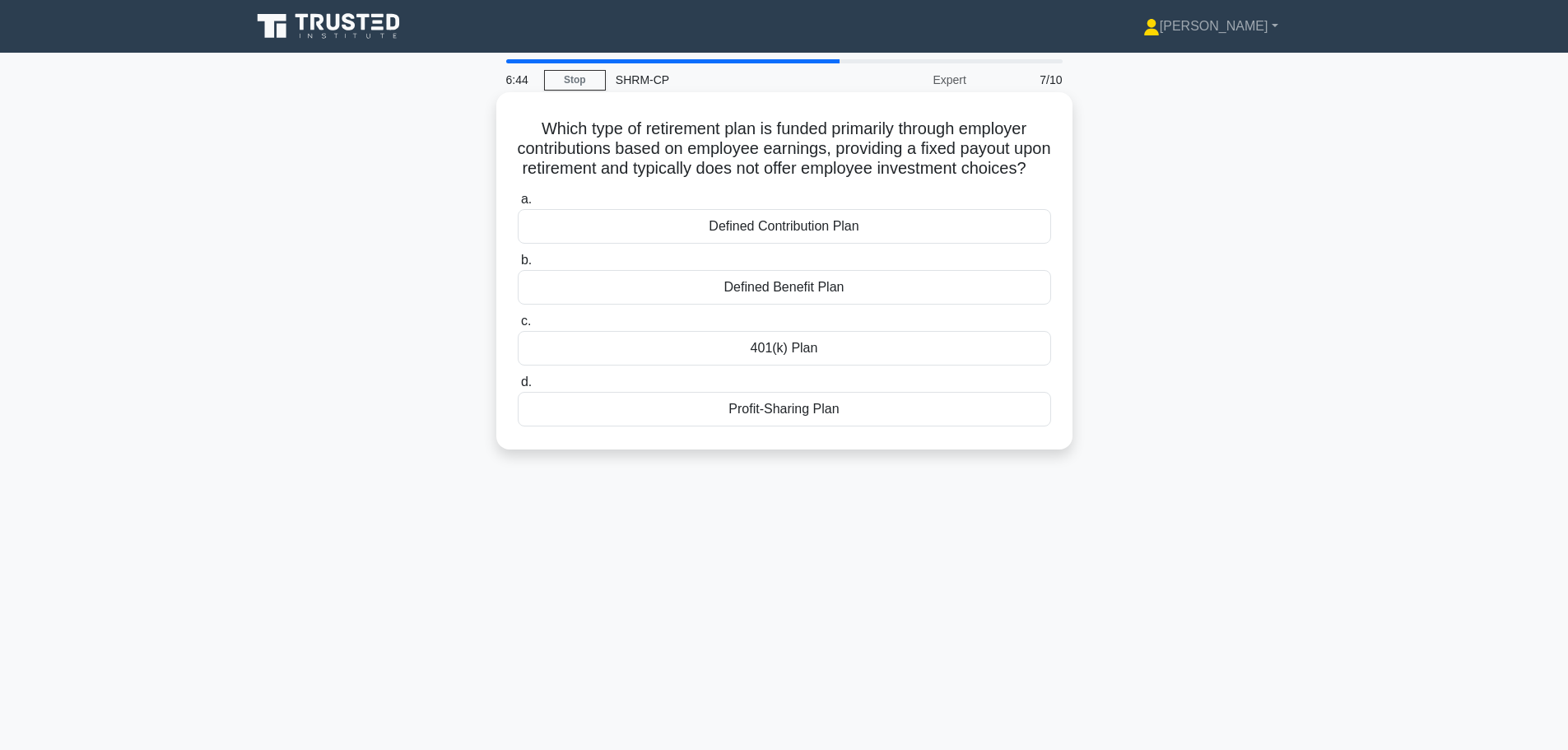
click at [877, 243] on div "Defined Contribution Plan" at bounding box center [784, 226] width 534 height 34
click at [518, 205] on input "a. Defined Contribution Plan" at bounding box center [518, 199] width 0 height 11
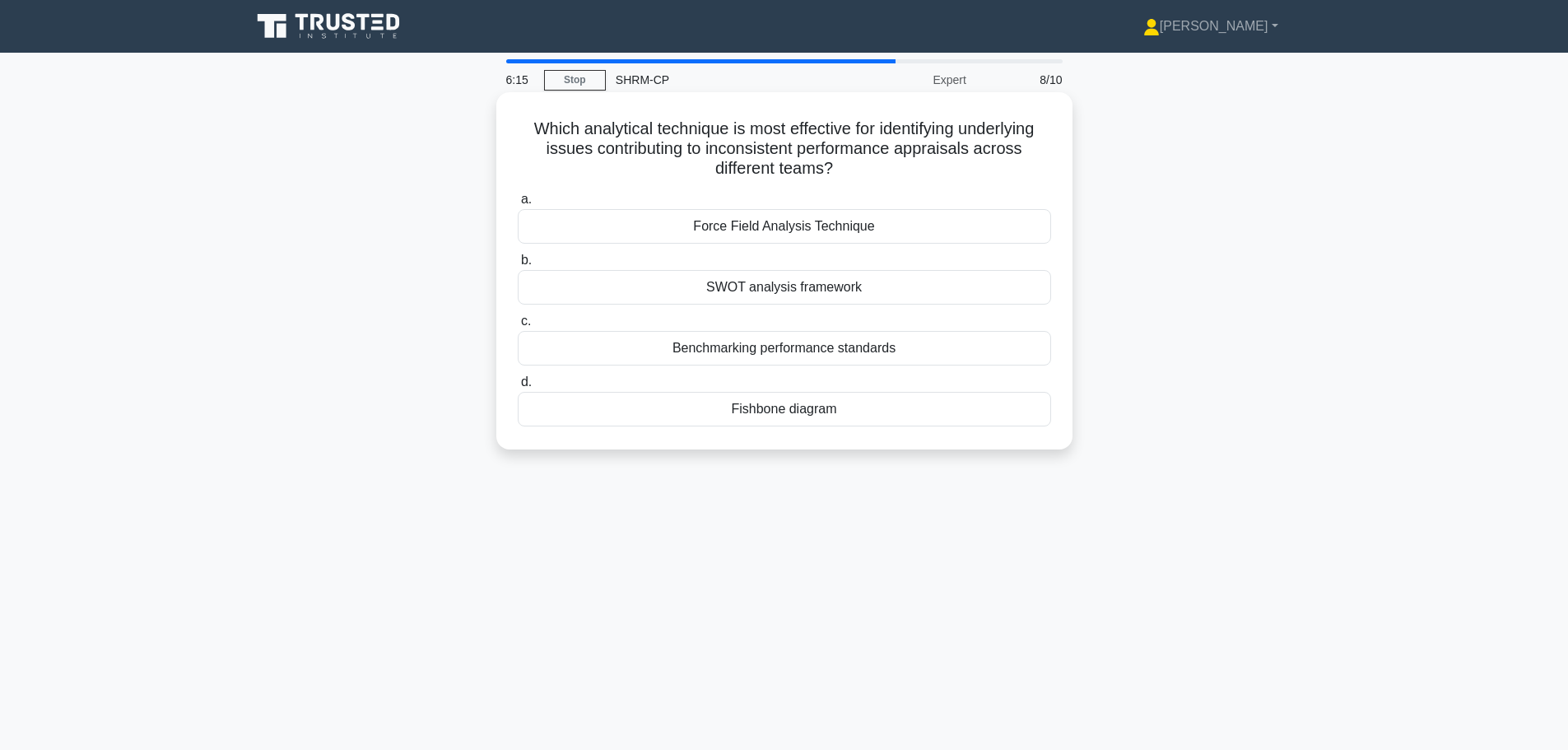
click at [898, 353] on div "Benchmarking performance standards" at bounding box center [784, 348] width 534 height 34
click at [518, 327] on input "c. Benchmarking performance standards" at bounding box center [518, 321] width 0 height 11
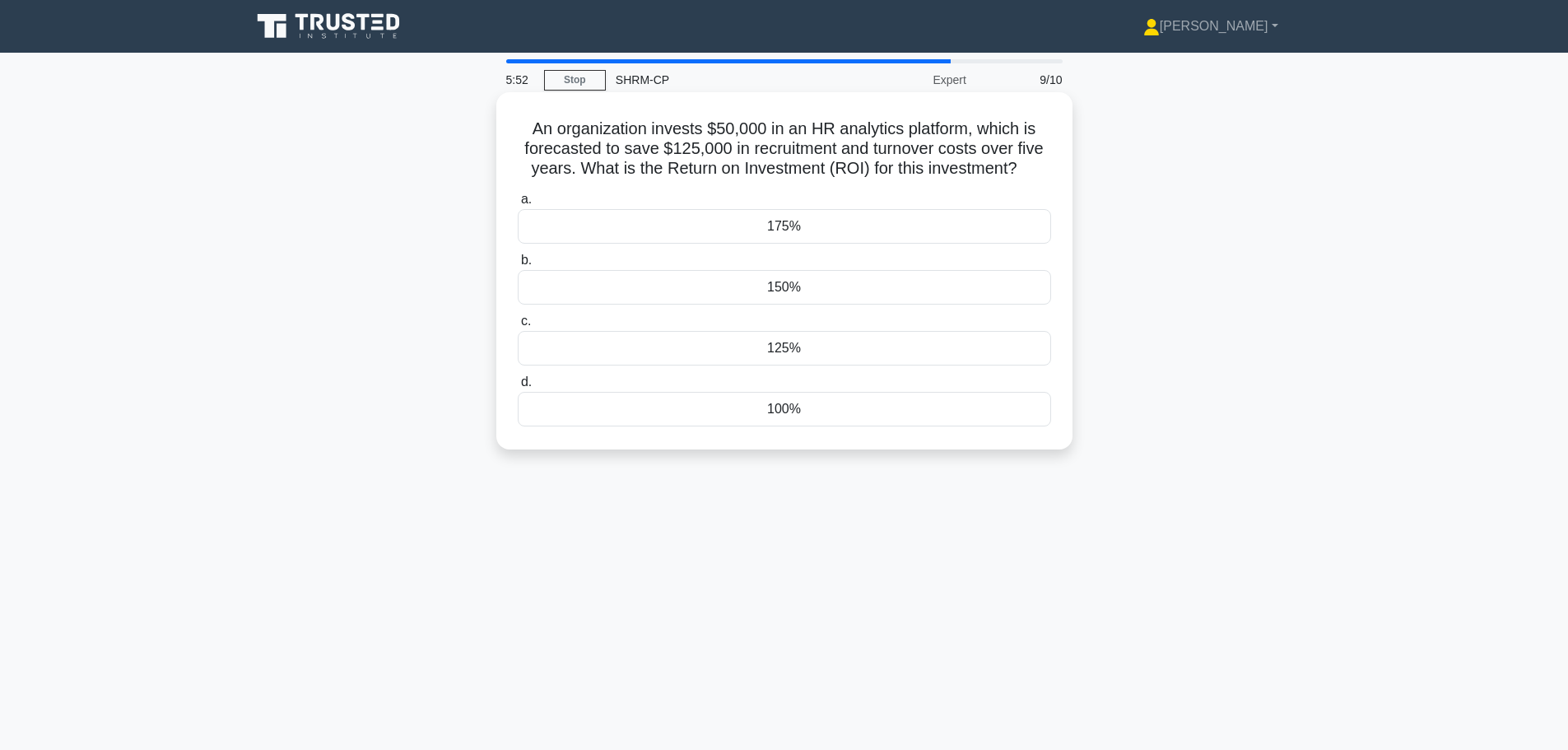
click at [841, 286] on div "150%" at bounding box center [784, 287] width 534 height 34
click at [518, 266] on input "b. 150%" at bounding box center [518, 260] width 0 height 11
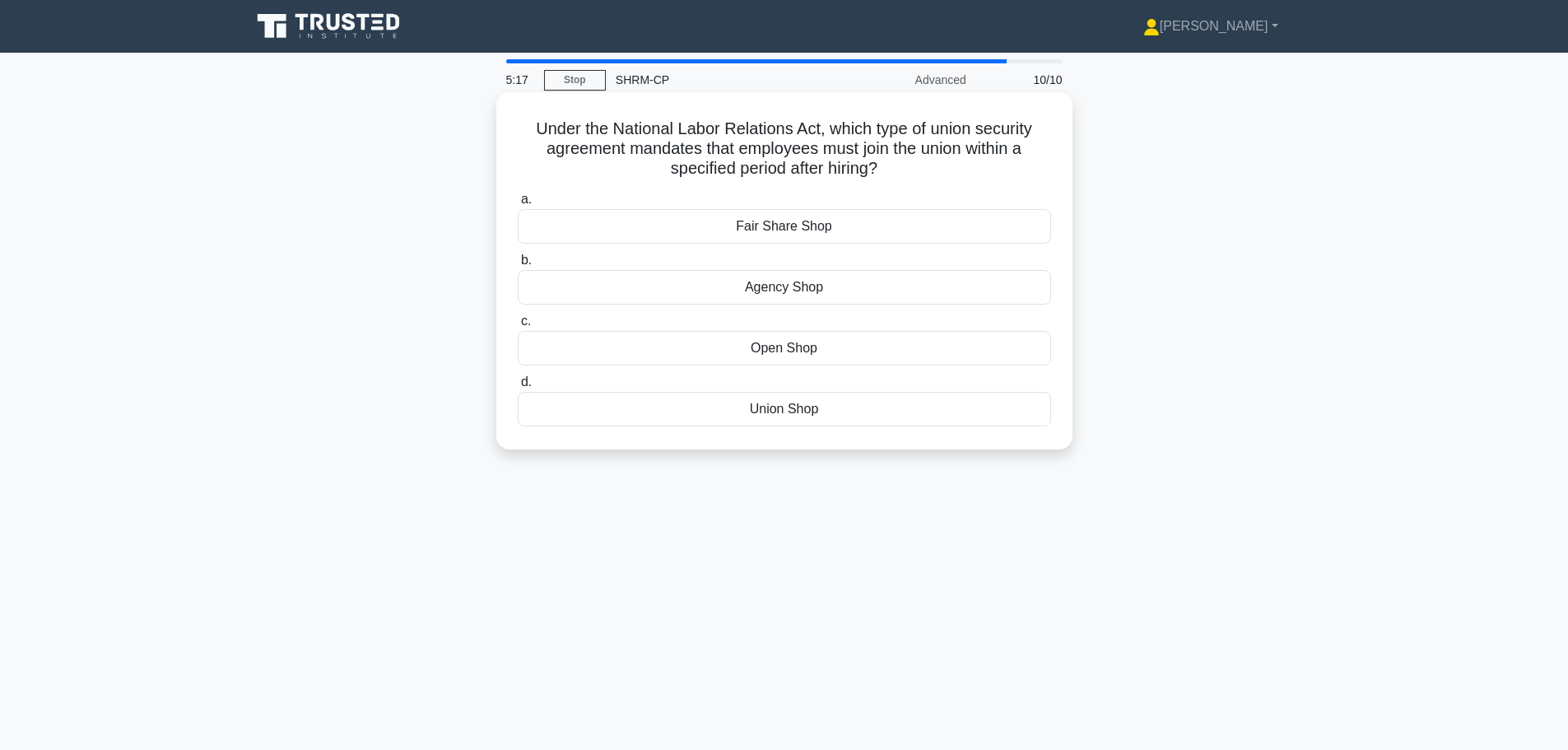
click at [834, 357] on div "Open Shop" at bounding box center [784, 348] width 534 height 34
click at [518, 327] on input "c. Open Shop" at bounding box center [518, 321] width 0 height 11
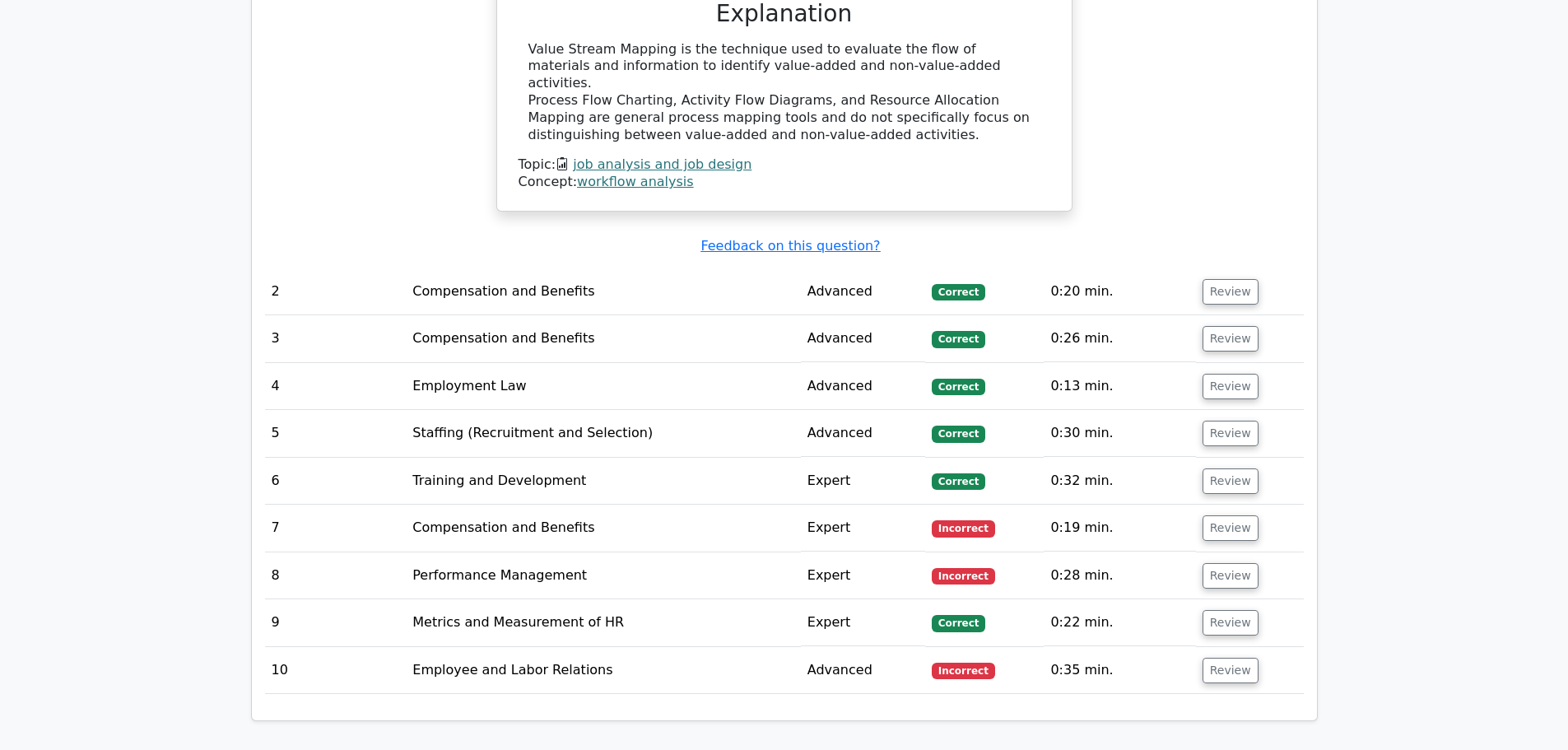
scroll to position [1399, 0]
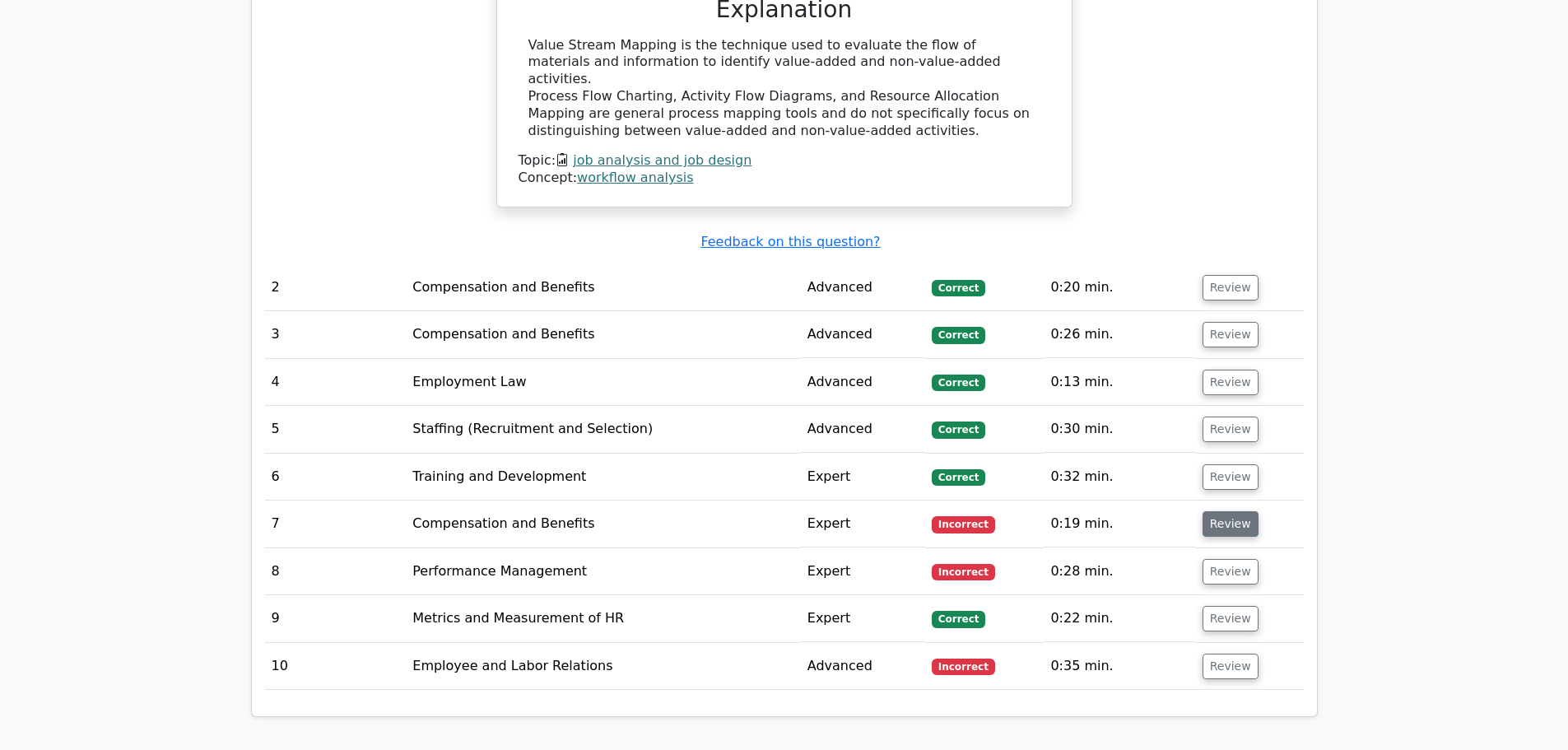
click at [1220, 511] on button "Review" at bounding box center [1230, 524] width 56 height 26
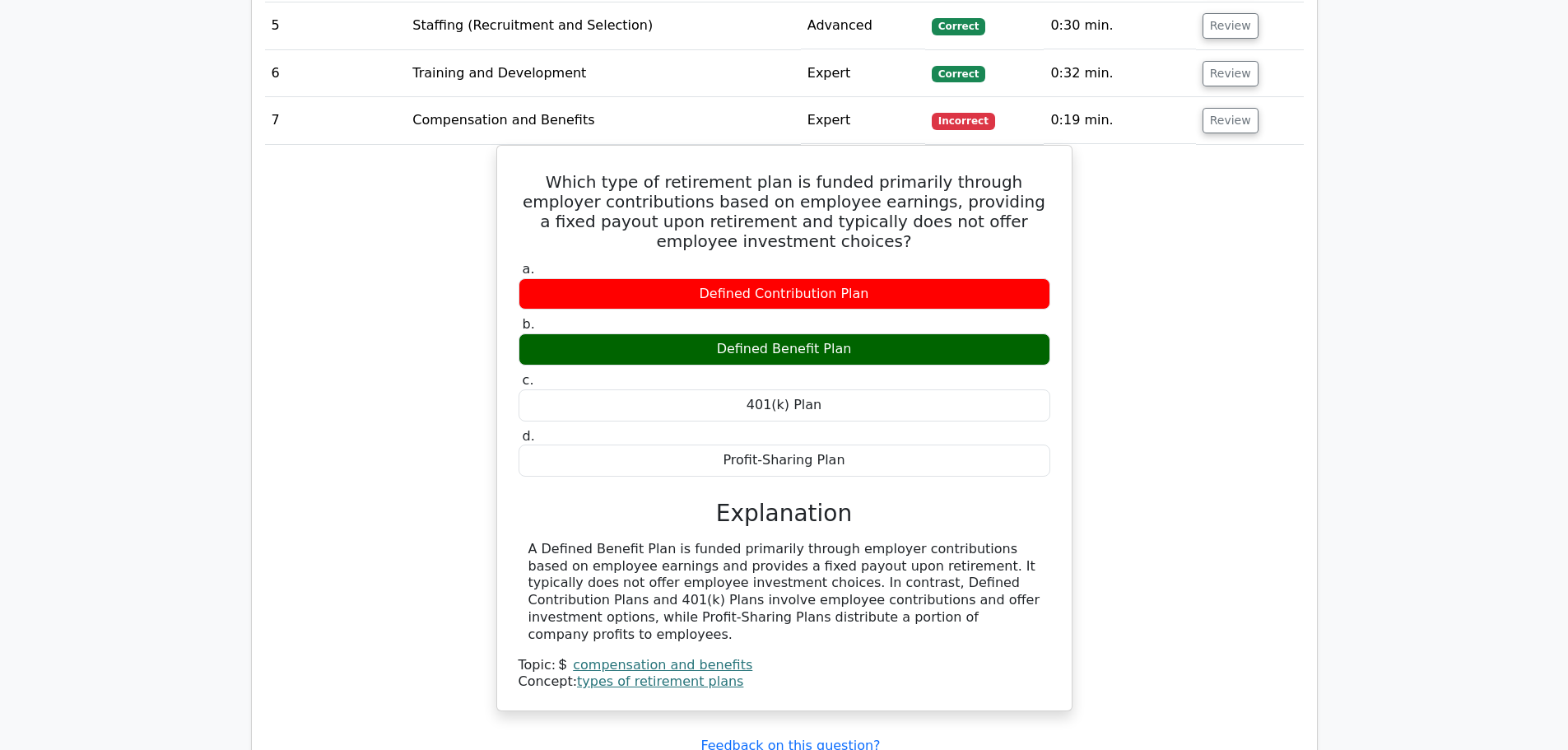
scroll to position [1975, 0]
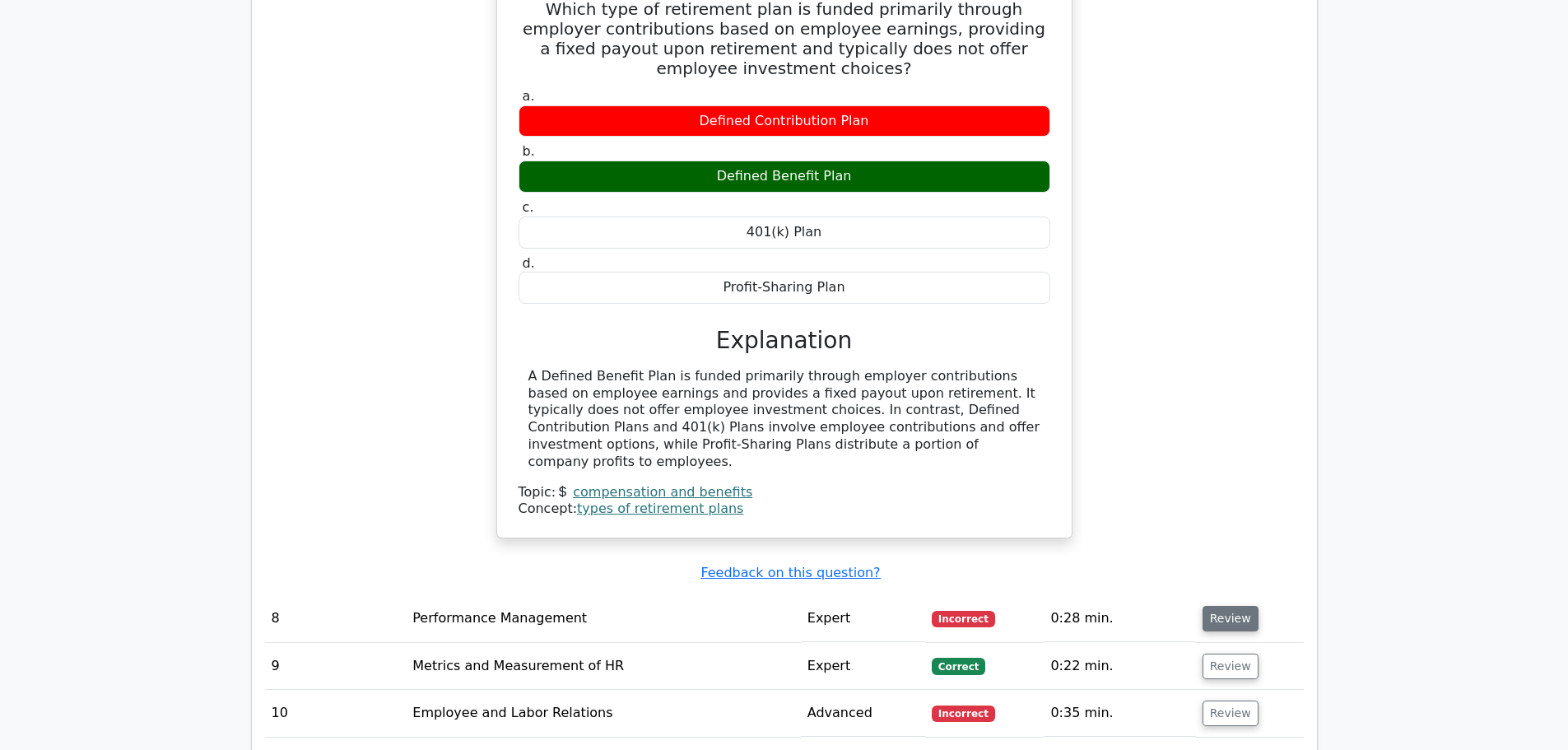
click at [1211, 605] on button "Review" at bounding box center [1230, 618] width 56 height 26
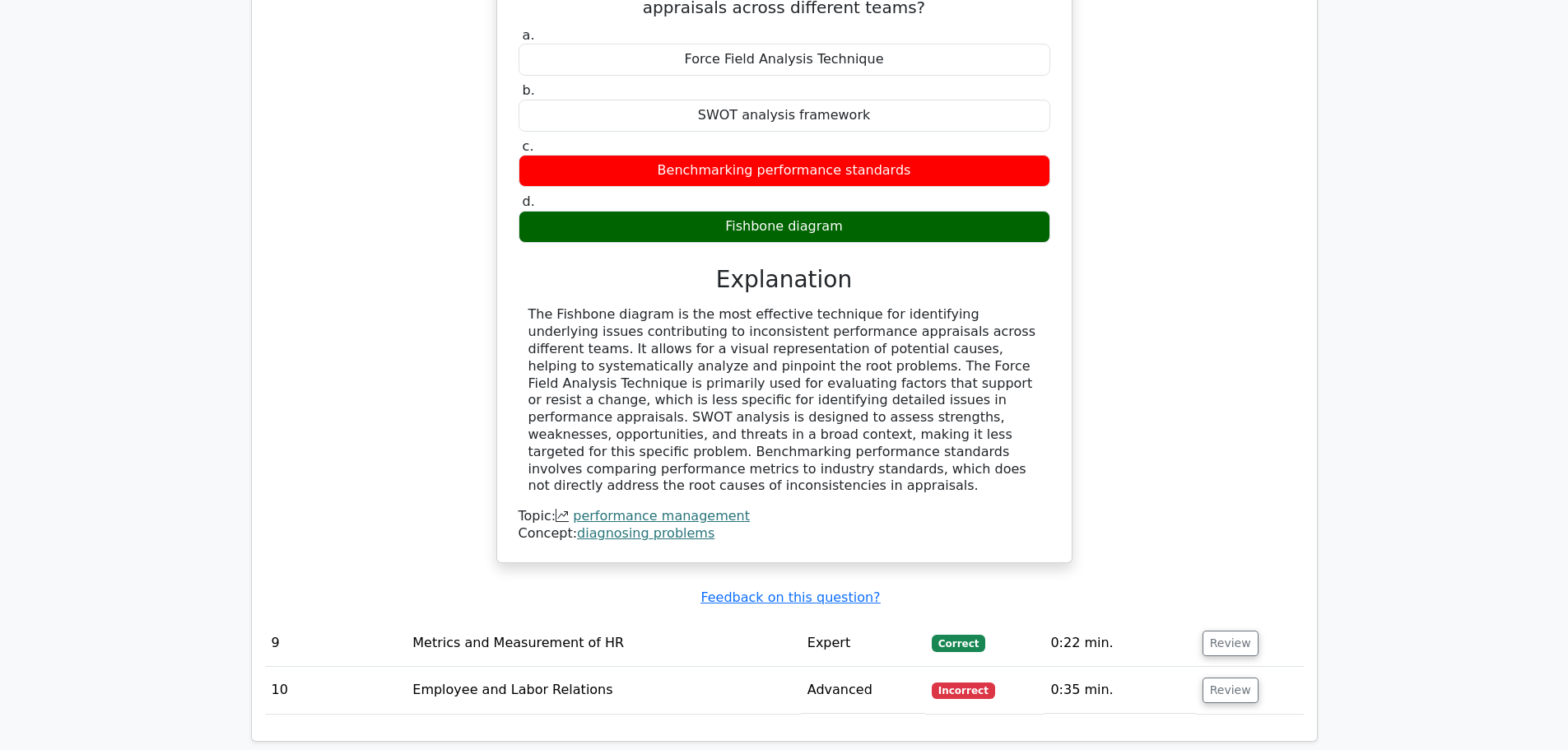
scroll to position [2716, 0]
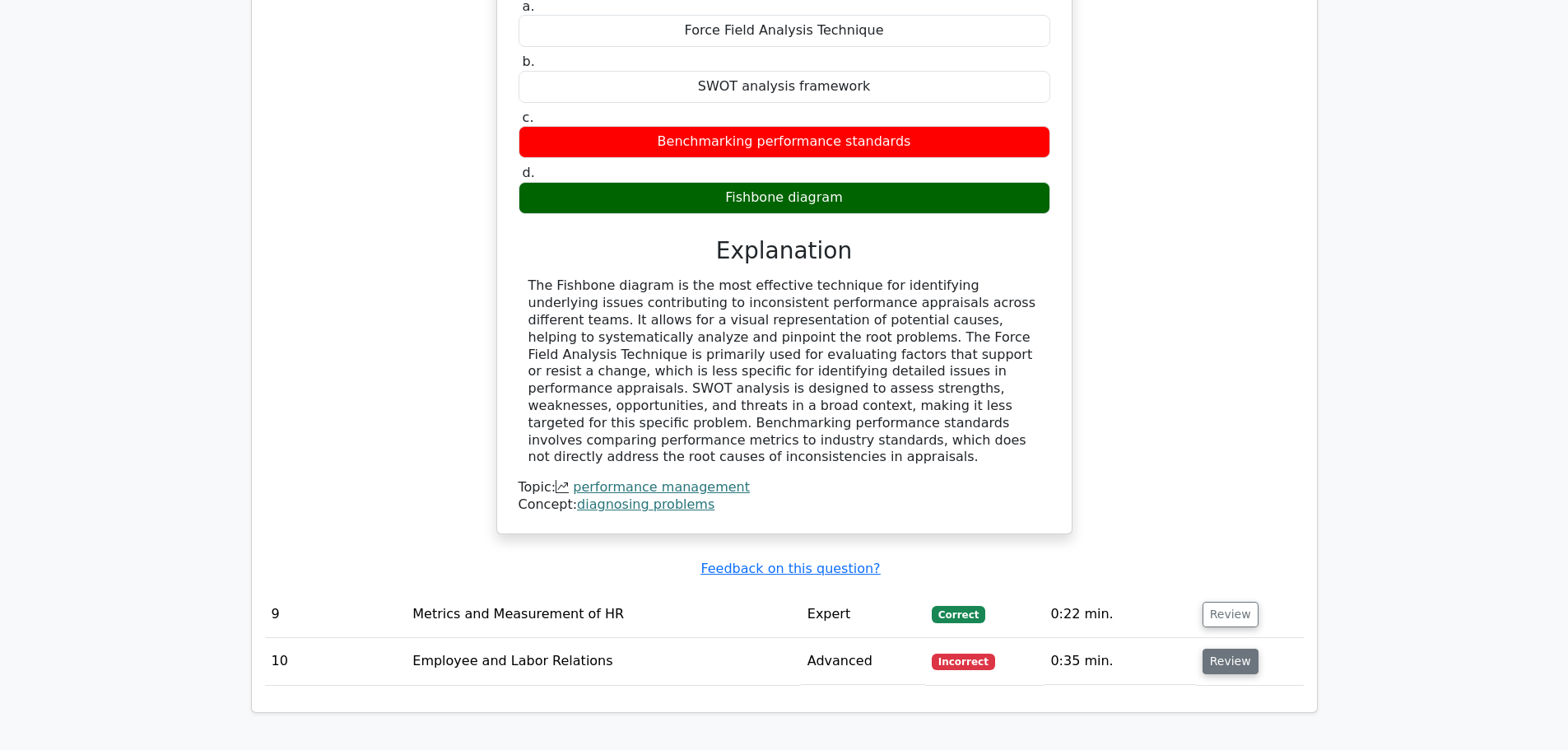
click at [1223, 648] on button "Review" at bounding box center [1230, 661] width 56 height 26
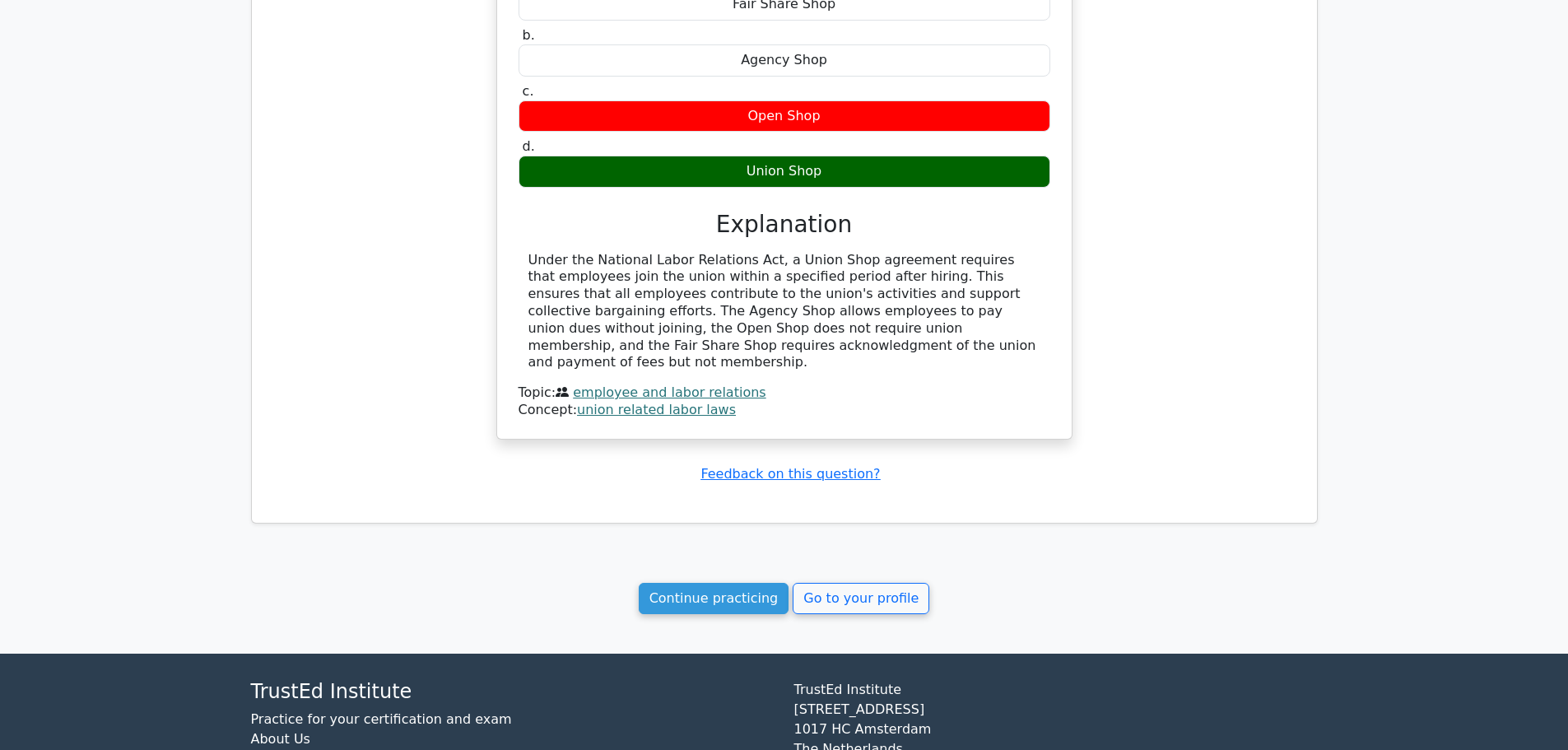
scroll to position [3539, 0]
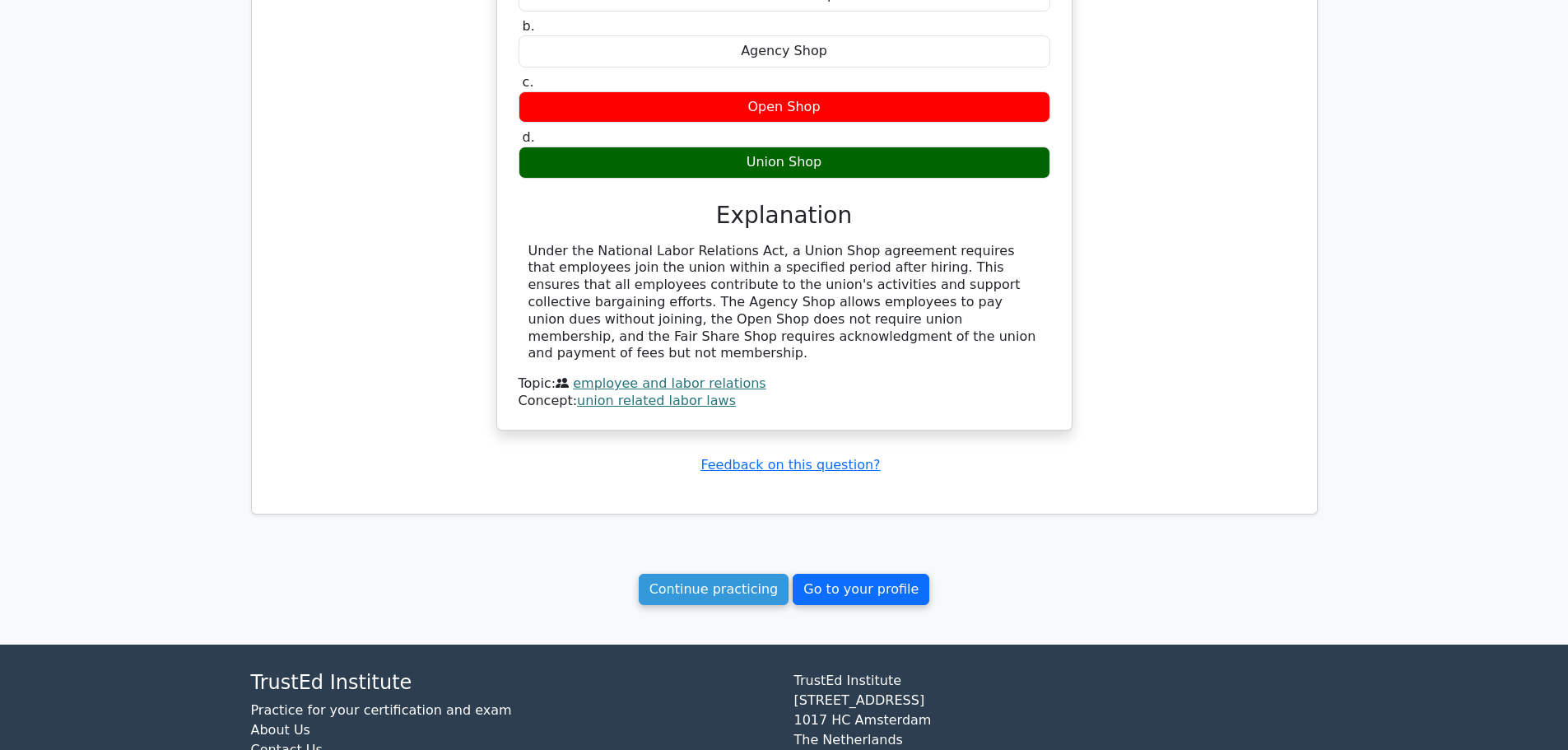
click at [829, 574] on link "Go to your profile" at bounding box center [861, 589] width 137 height 32
